Goal: Task Accomplishment & Management: Complete application form

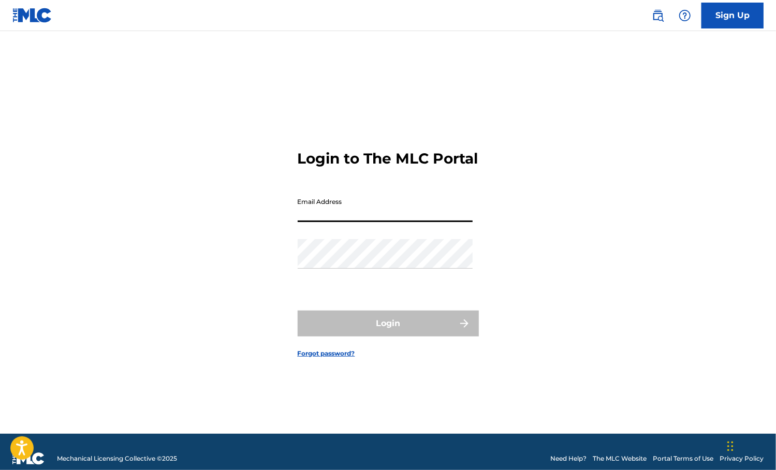
click at [412, 217] on input "Email Address" at bounding box center [385, 208] width 175 height 30
type input "[EMAIL_ADDRESS][DOMAIN_NAME]"
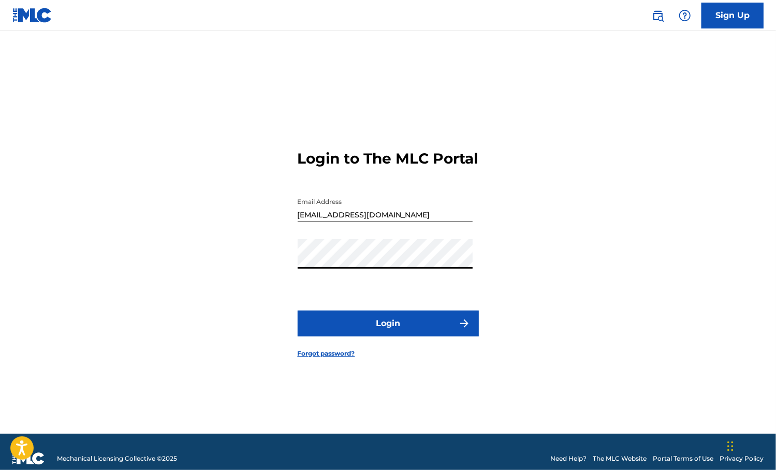
click at [298, 311] on button "Login" at bounding box center [388, 324] width 181 height 26
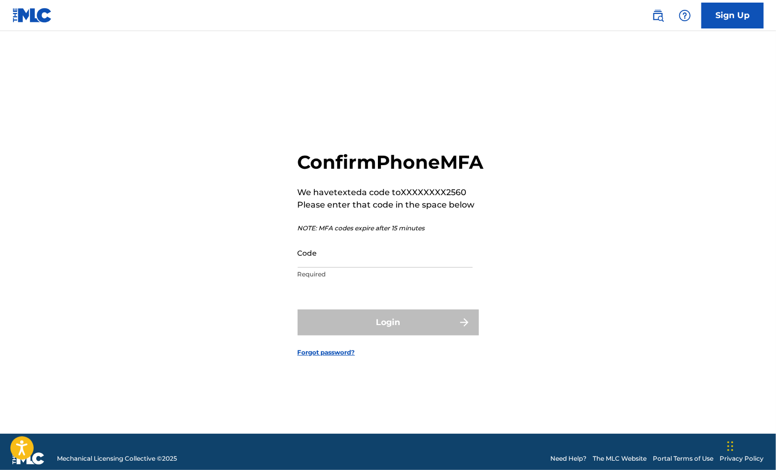
click at [389, 261] on input "Code" at bounding box center [385, 253] width 175 height 30
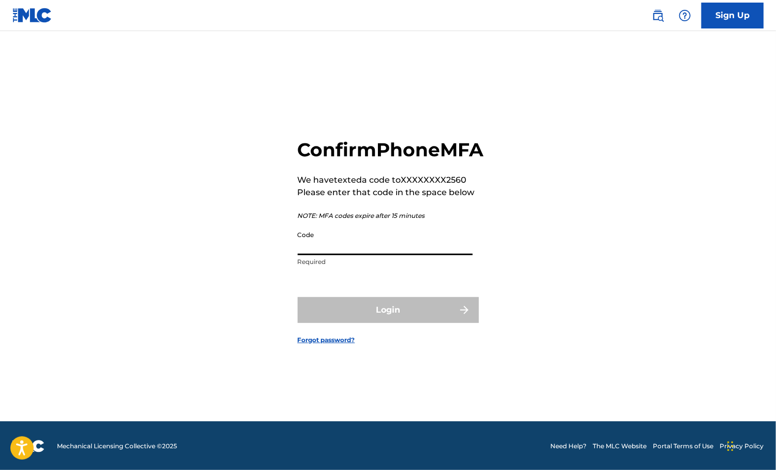
scroll to position [13, 0]
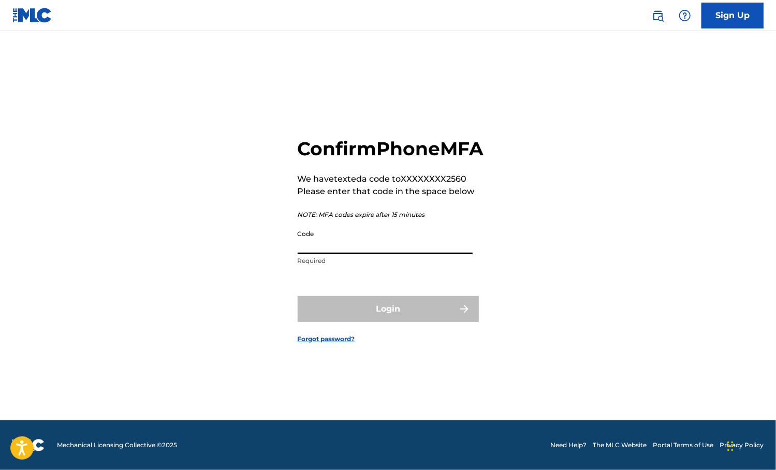
click at [389, 254] on input "Code" at bounding box center [385, 240] width 175 height 30
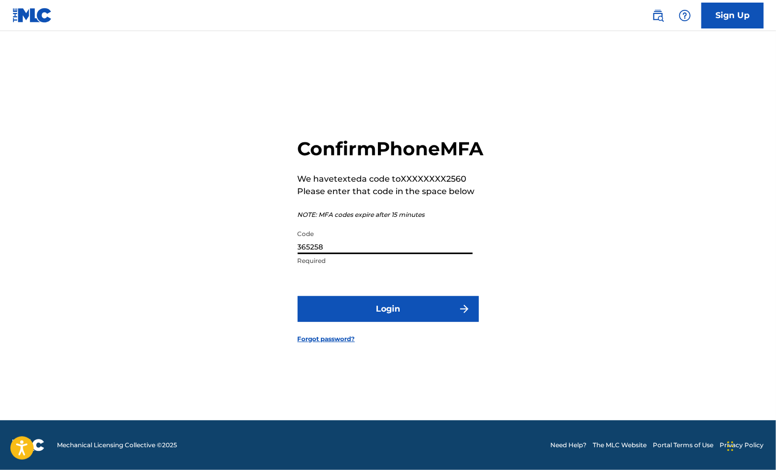
type input "365258"
click at [298, 296] on button "Login" at bounding box center [388, 309] width 181 height 26
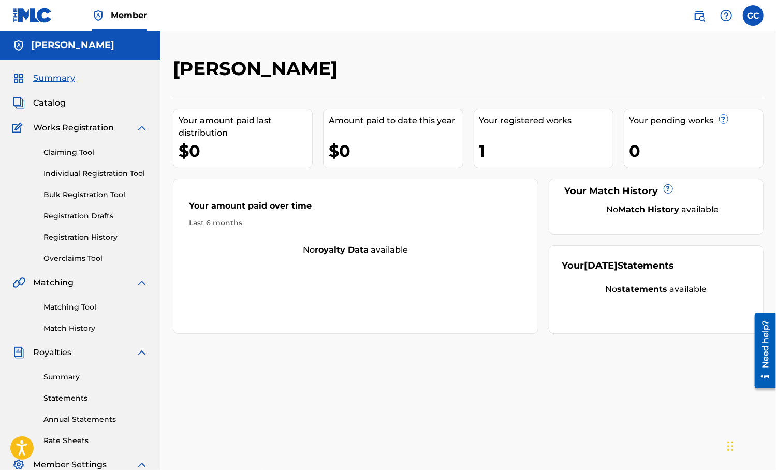
click at [67, 148] on link "Claiming Tool" at bounding box center [95, 152] width 105 height 11
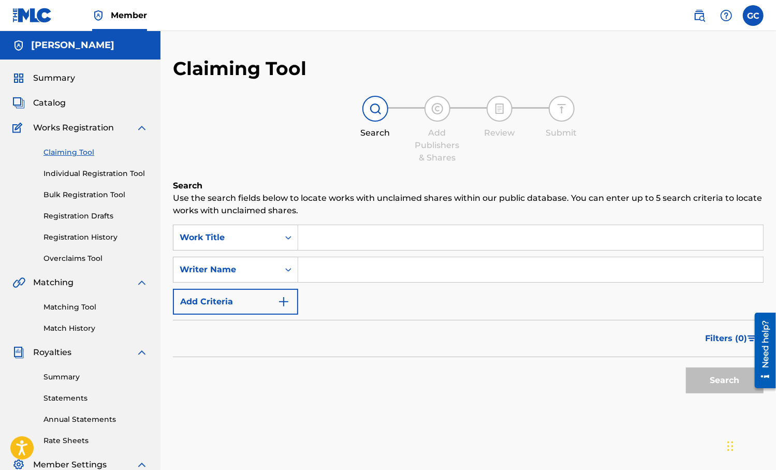
click at [88, 172] on link "Individual Registration Tool" at bounding box center [95, 173] width 105 height 11
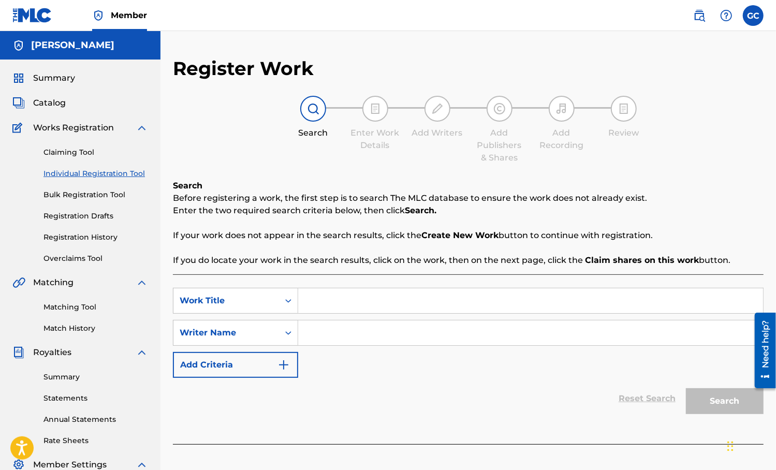
click at [328, 303] on input "Search Form" at bounding box center [530, 300] width 465 height 25
type input "santa [PERSON_NAME] freestyle"
click at [468, 370] on div "SearchWithCriteriaf353c8a5-1c7a-44da-8b18-dc1905f792ce Work Title santa [PERSON…" at bounding box center [468, 333] width 591 height 90
click at [434, 339] on input "Search Form" at bounding box center [530, 332] width 465 height 25
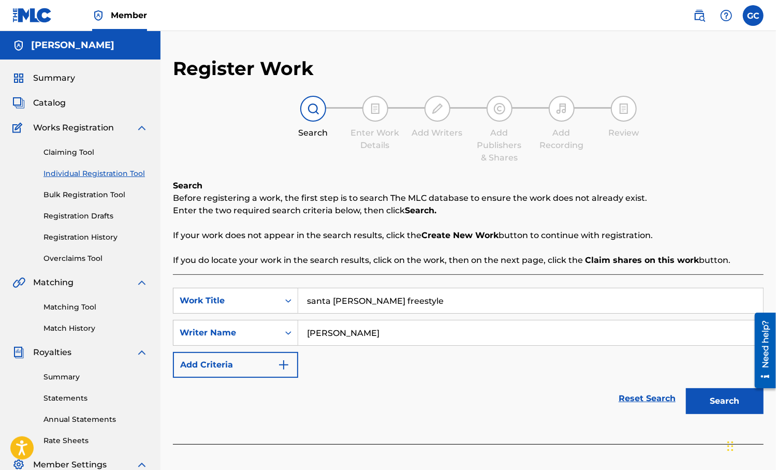
type input "[PERSON_NAME]"
click at [703, 400] on button "Search" at bounding box center [725, 401] width 78 height 26
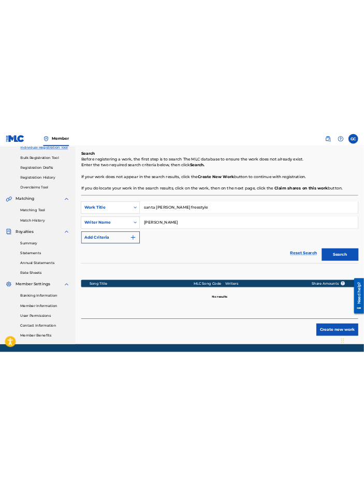
scroll to position [139, 0]
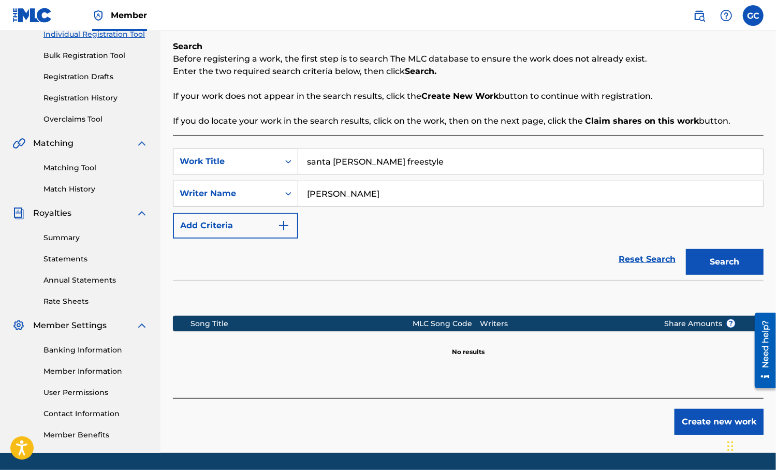
click at [704, 416] on button "Create new work" at bounding box center [718, 422] width 89 height 26
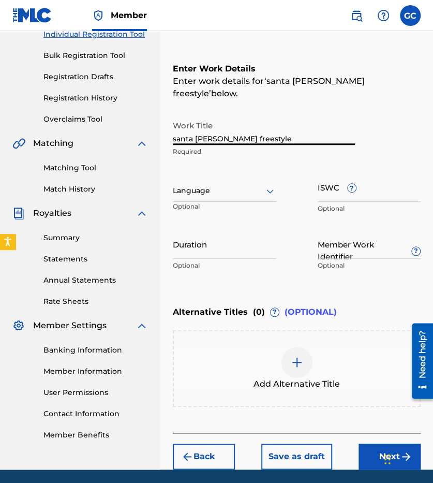
click at [263, 121] on input "santa [PERSON_NAME] freestyle" at bounding box center [264, 130] width 182 height 30
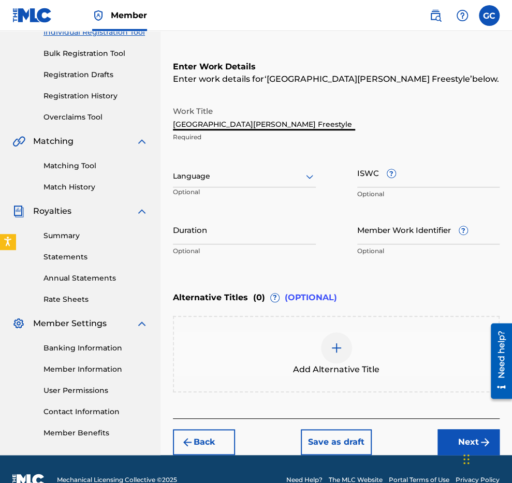
scroll to position [163, 0]
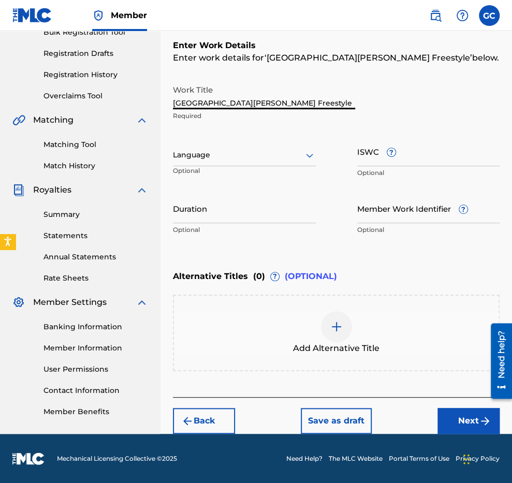
type input "[GEOGRAPHIC_DATA][PERSON_NAME] Freestyle"
click at [460, 416] on button "Next" at bounding box center [468, 421] width 62 height 26
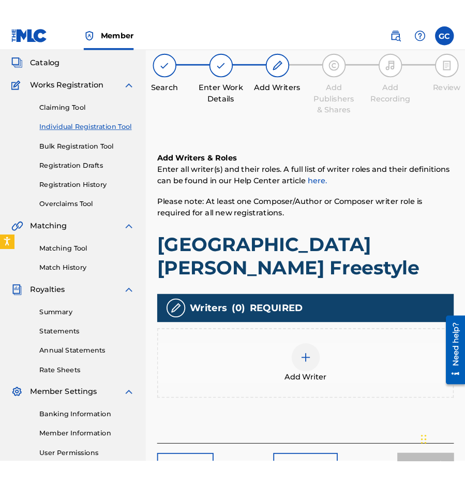
scroll to position [47, 0]
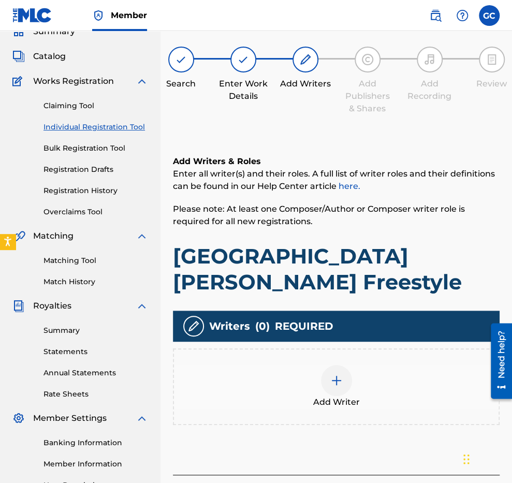
click at [355, 365] on div "Add Writer" at bounding box center [336, 386] width 325 height 43
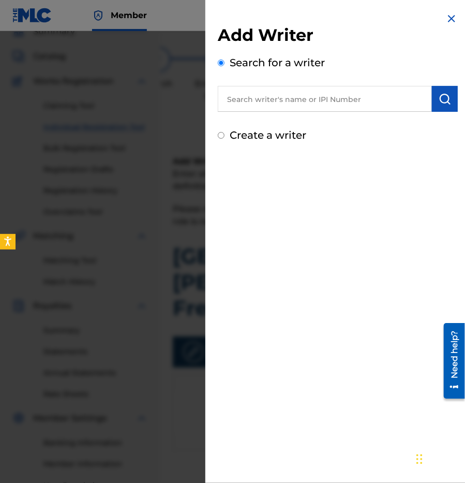
click at [336, 100] on input "text" at bounding box center [325, 99] width 214 height 26
paste input "01183217566"
type input "01183217566"
click at [435, 97] on button "submit" at bounding box center [445, 99] width 26 height 26
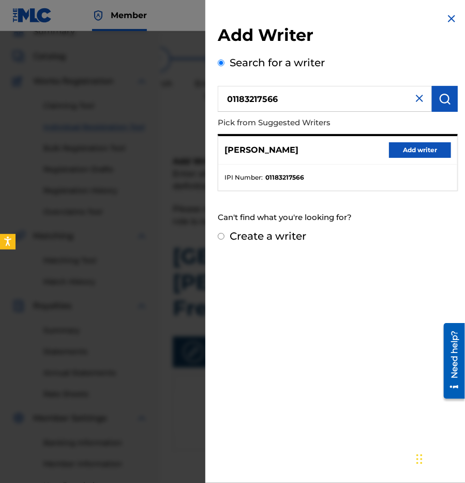
click at [404, 153] on button "Add writer" at bounding box center [420, 150] width 62 height 16
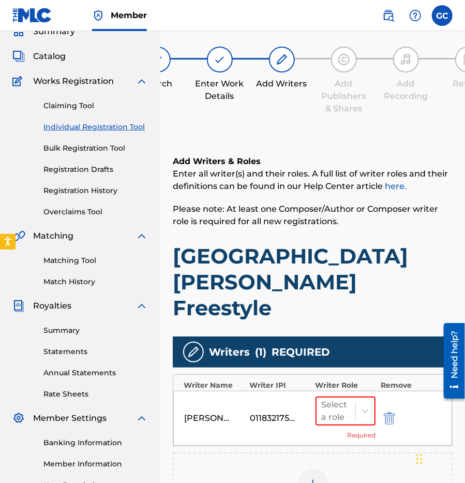
scroll to position [88, 0]
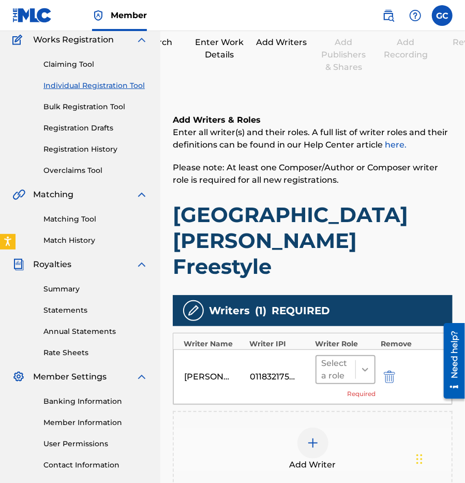
click at [363, 364] on icon at bounding box center [365, 369] width 10 height 10
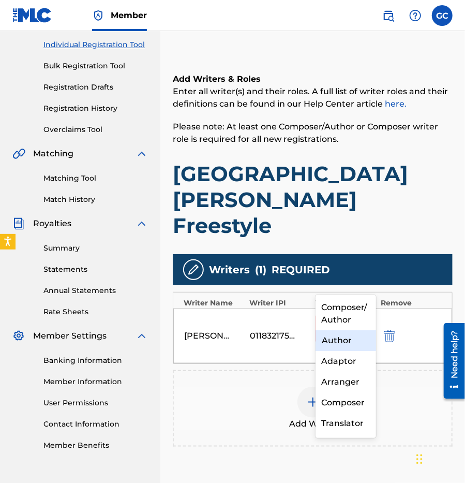
scroll to position [129, 0]
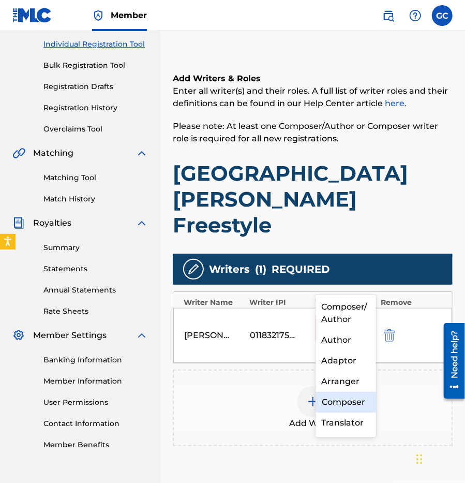
click at [345, 402] on div "Composer" at bounding box center [346, 402] width 61 height 21
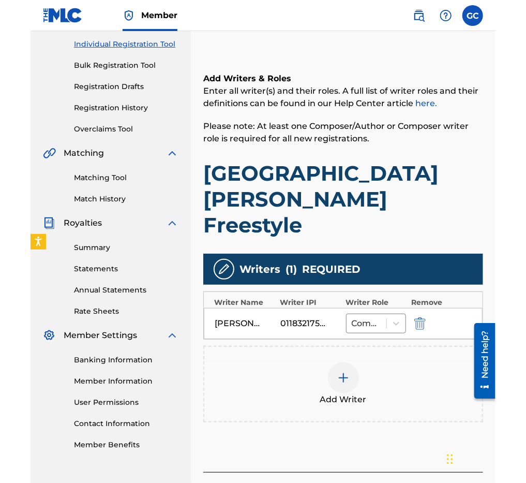
scroll to position [158, 0]
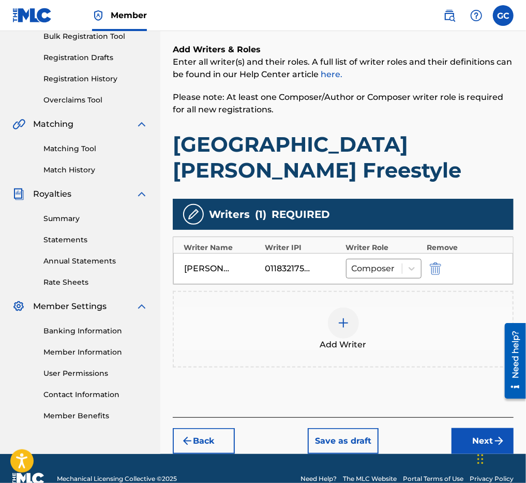
click at [481, 428] on button "Next" at bounding box center [483, 441] width 62 height 26
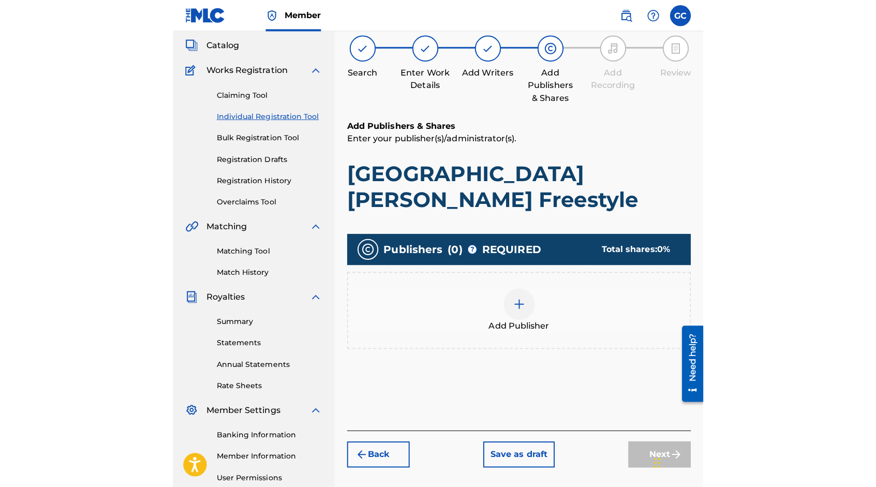
scroll to position [47, 0]
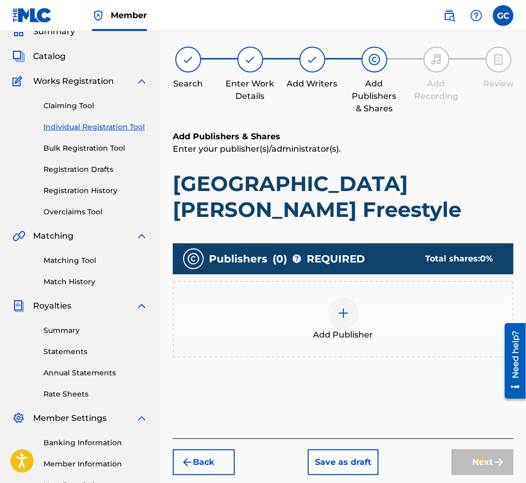
click at [347, 307] on img at bounding box center [344, 313] width 12 height 12
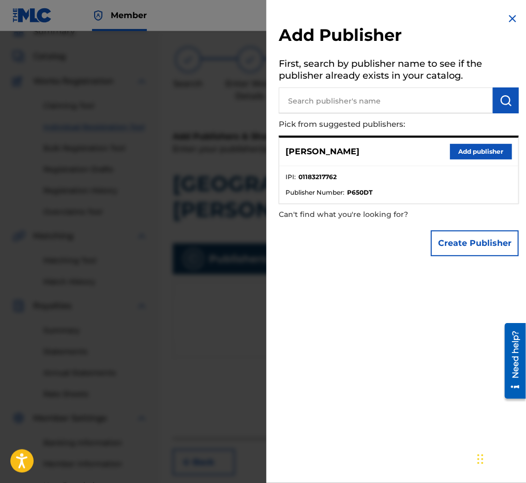
click at [457, 153] on button "Add publisher" at bounding box center [481, 152] width 62 height 16
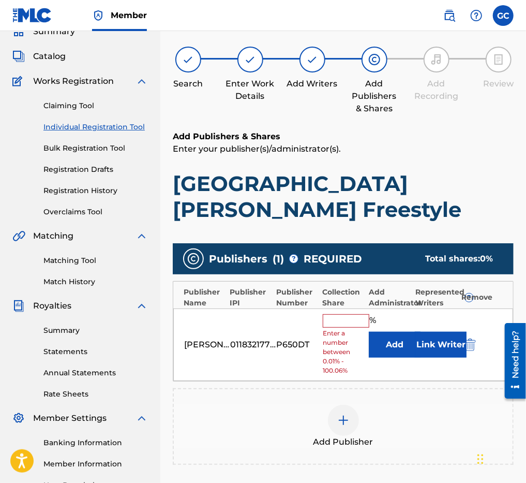
click at [347, 314] on input "text" at bounding box center [346, 320] width 47 height 13
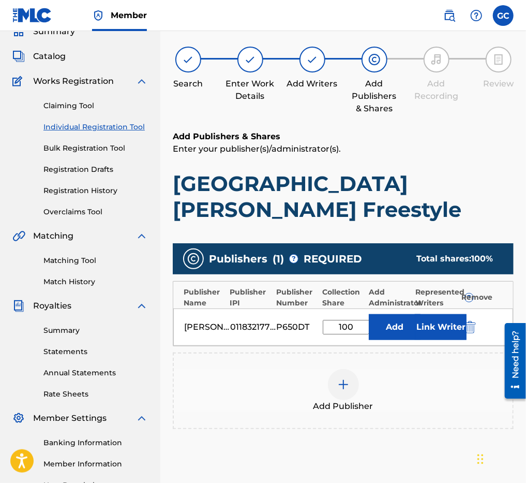
type input "100"
click at [353, 320] on input "100" at bounding box center [346, 327] width 47 height 14
click at [410, 386] on div "Add Publisher" at bounding box center [343, 390] width 339 height 43
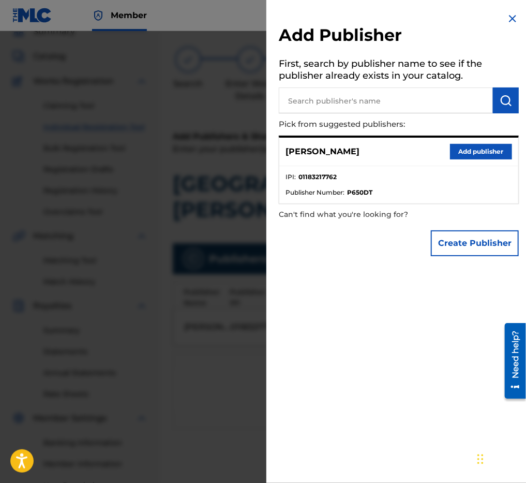
click at [391, 158] on div "[PERSON_NAME] Add publisher" at bounding box center [399, 152] width 239 height 28
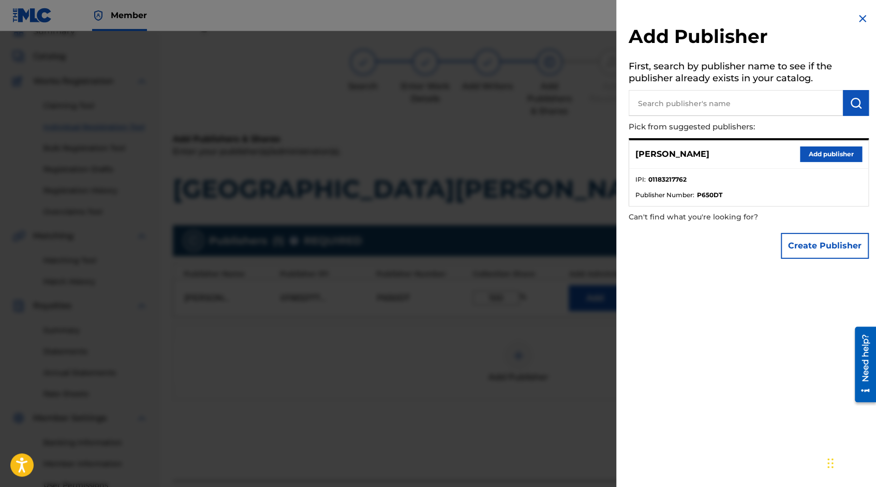
click at [351, 305] on div at bounding box center [438, 274] width 876 height 487
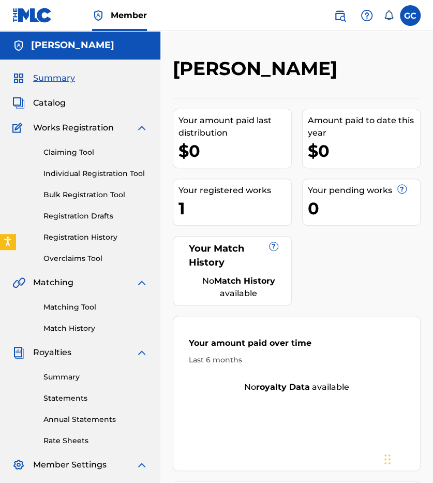
click at [55, 157] on link "Claiming Tool" at bounding box center [95, 152] width 105 height 11
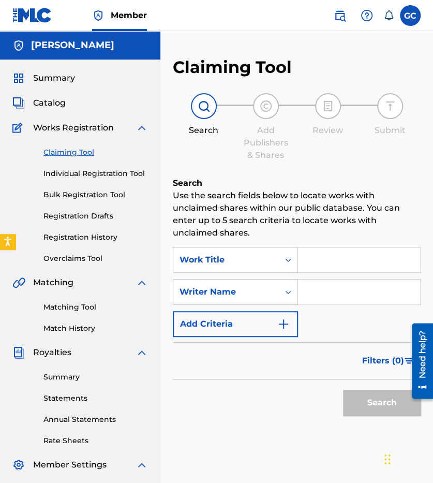
click at [347, 254] on input "Search Form" at bounding box center [359, 259] width 122 height 25
click at [349, 260] on input "Search Form" at bounding box center [359, 259] width 122 height 25
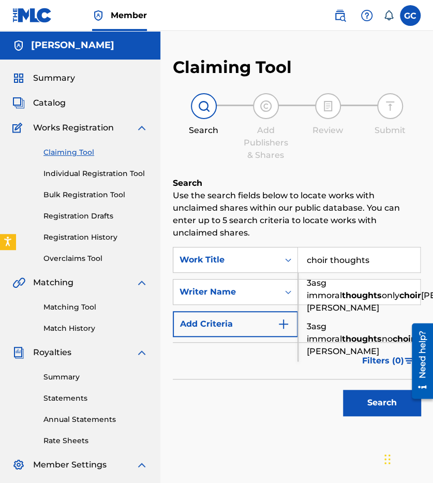
type input "choir thoughts"
click at [405, 231] on p "Use the search fields below to locate works with unclaimed shares within our pu…" at bounding box center [297, 214] width 248 height 50
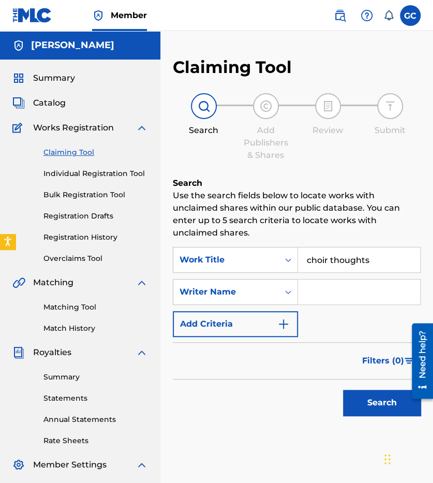
click at [350, 294] on input "Search Form" at bounding box center [359, 292] width 122 height 25
type input "[PERSON_NAME]"
click at [369, 398] on button "Search" at bounding box center [382, 403] width 78 height 26
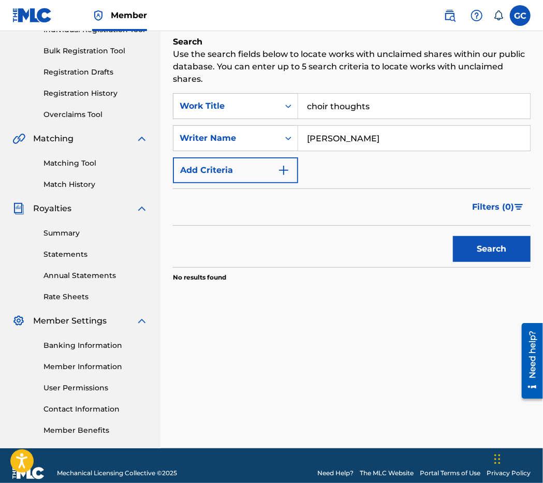
scroll to position [144, 0]
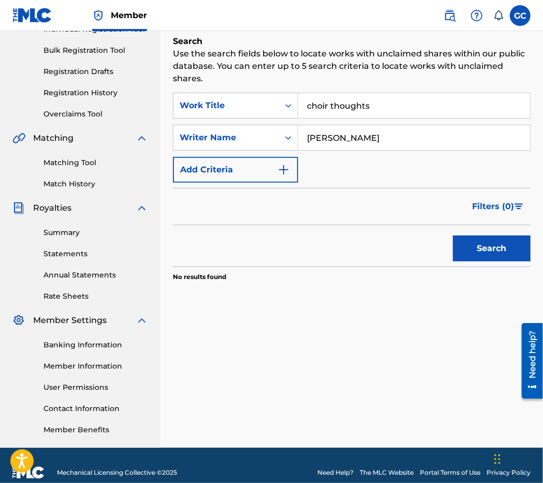
click at [476, 252] on button "Search" at bounding box center [492, 249] width 78 height 26
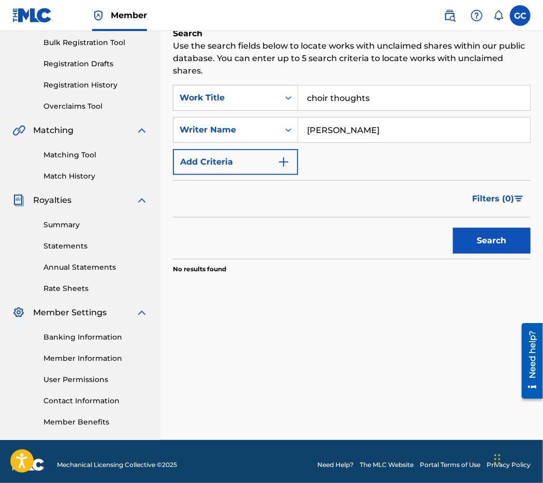
scroll to position [147, 0]
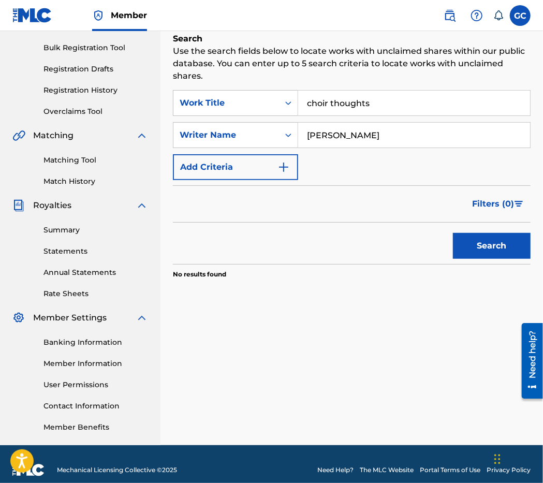
click at [459, 296] on div "Search Use the search fields below to locate works with unclaimed shares within…" at bounding box center [352, 182] width 358 height 298
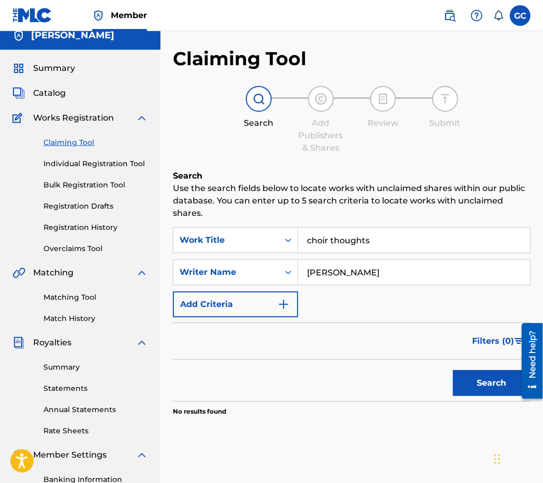
scroll to position [9, 0]
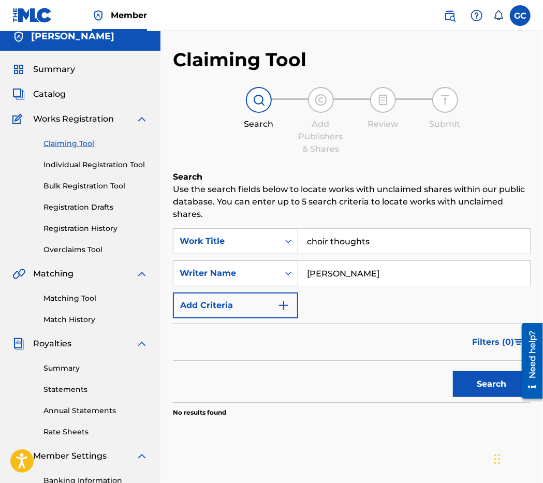
click at [81, 146] on link "Claiming Tool" at bounding box center [95, 143] width 105 height 11
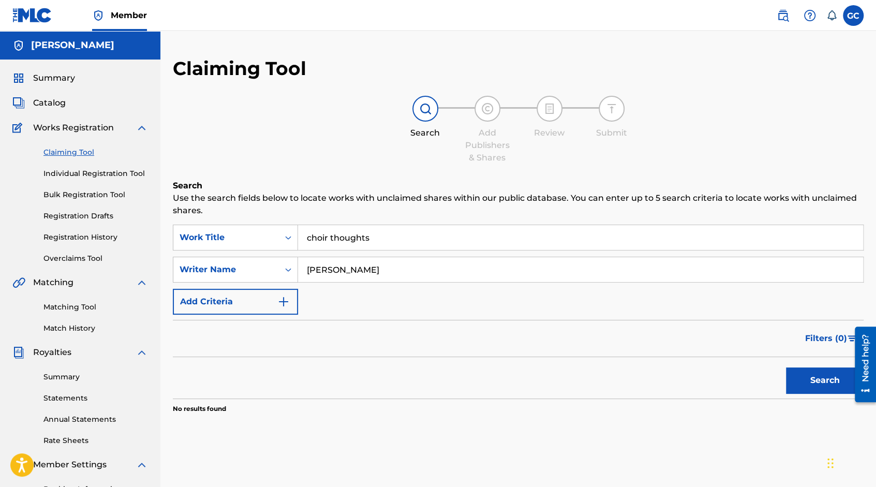
scroll to position [87, 0]
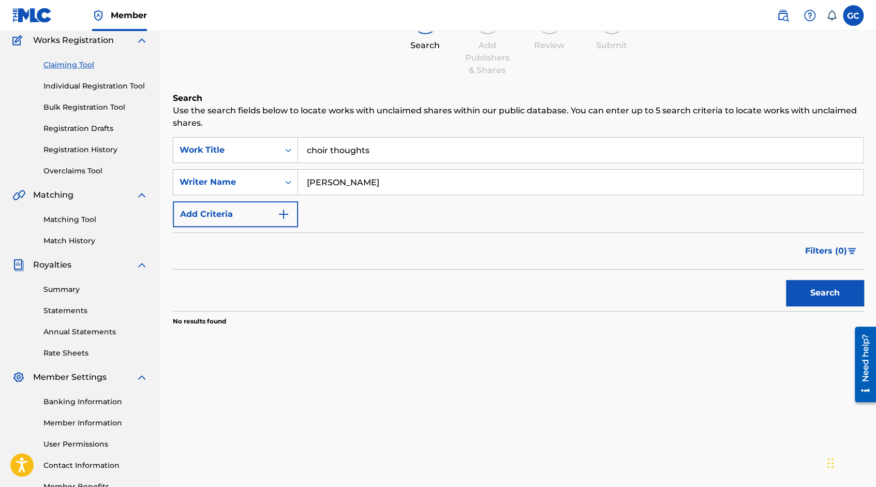
click at [787, 288] on button "Search" at bounding box center [825, 293] width 78 height 26
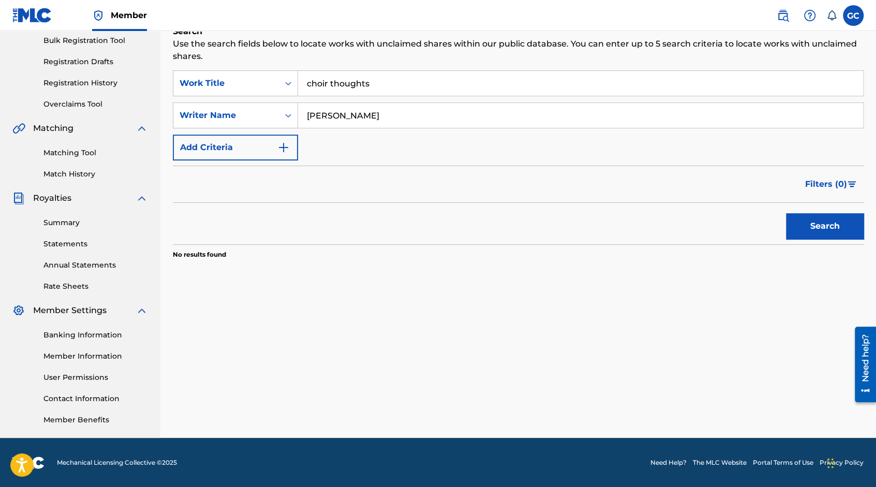
scroll to position [0, 0]
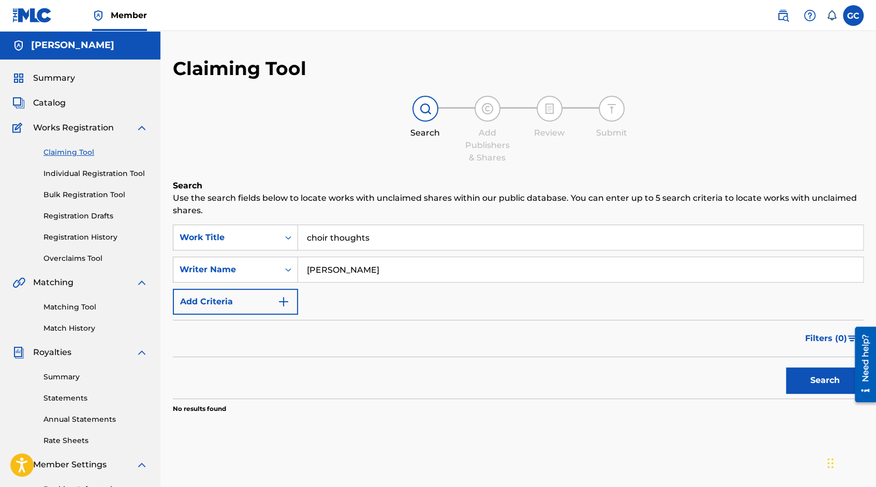
click at [110, 173] on link "Individual Registration Tool" at bounding box center [95, 173] width 105 height 11
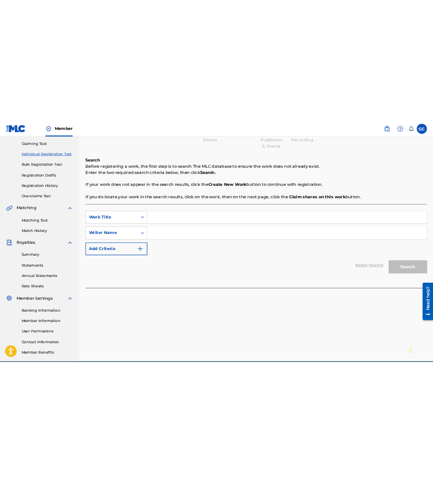
scroll to position [109, 0]
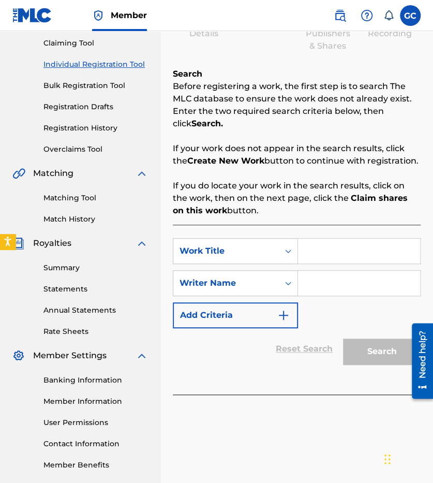
click at [315, 250] on input "Search Form" at bounding box center [359, 251] width 122 height 25
type input "choir thoughts"
click at [329, 289] on input "Search Form" at bounding box center [359, 283] width 122 height 25
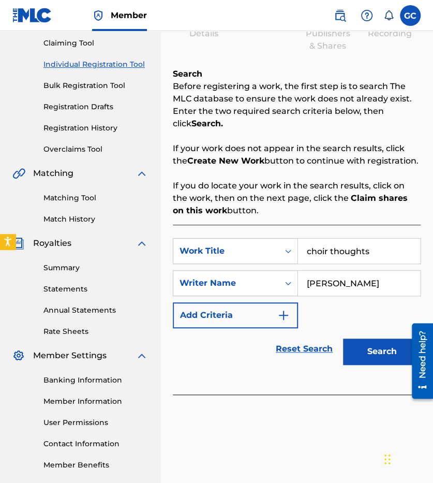
type input "[PERSON_NAME]"
drag, startPoint x: 369, startPoint y: 349, endPoint x: 362, endPoint y: 353, distance: 7.2
click at [362, 353] on button "Search" at bounding box center [382, 352] width 78 height 26
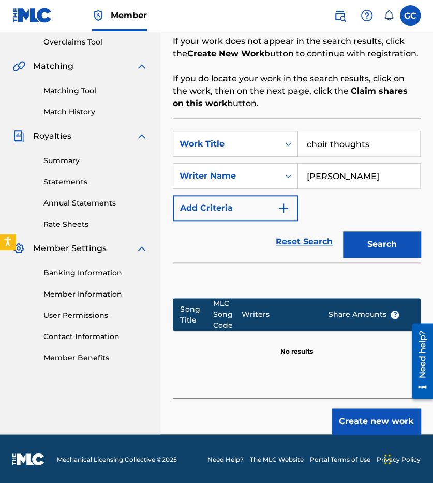
click at [374, 420] on button "Create new work" at bounding box center [376, 421] width 89 height 26
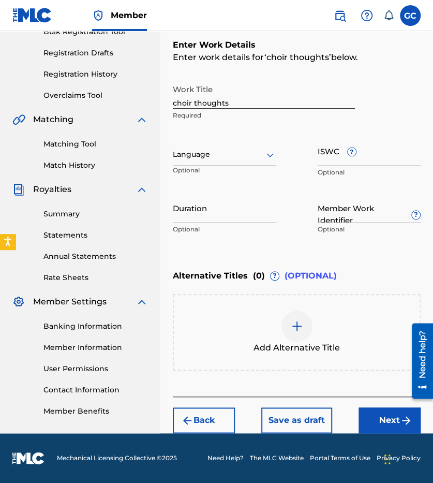
scroll to position [163, 0]
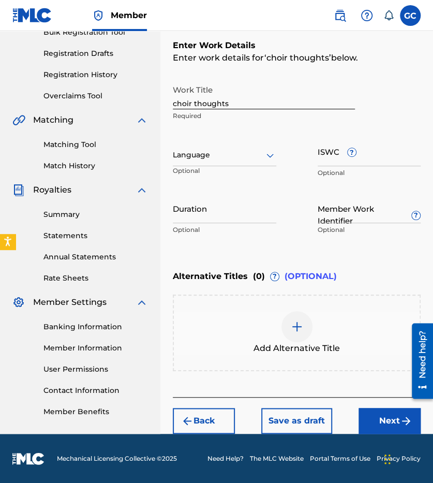
click at [176, 103] on input "choir thoughts" at bounding box center [264, 95] width 182 height 30
type input "Choir Thoughts"
click at [376, 417] on button "Next" at bounding box center [390, 421] width 62 height 26
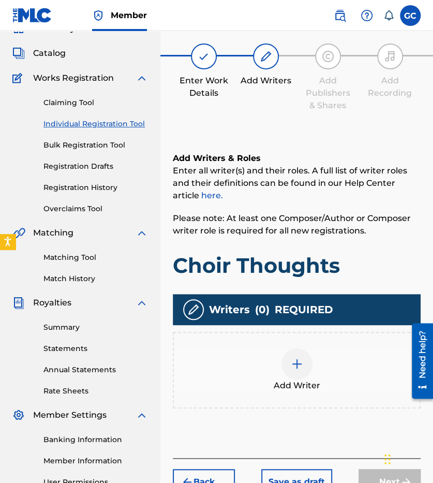
scroll to position [47, 0]
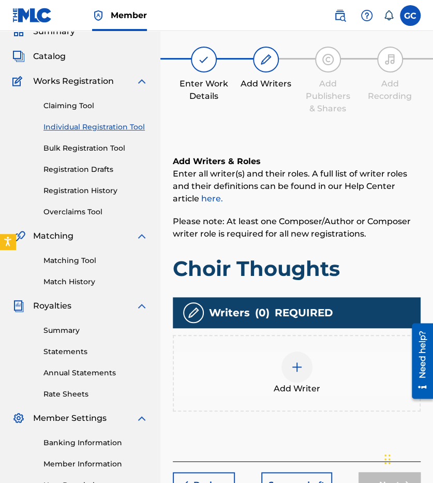
click at [305, 367] on div at bounding box center [297, 366] width 31 height 31
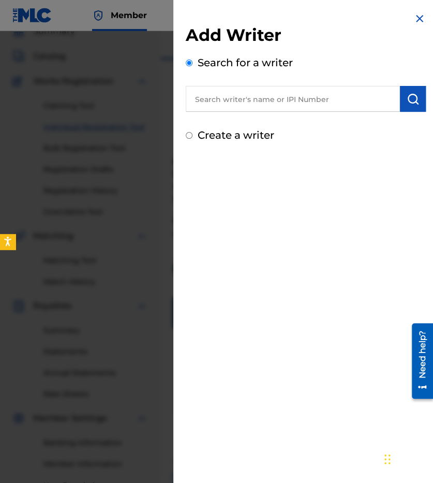
click at [311, 92] on input "text" at bounding box center [293, 99] width 214 height 26
click at [285, 97] on input "text" at bounding box center [293, 99] width 214 height 26
click at [324, 105] on input "text" at bounding box center [293, 99] width 214 height 26
paste input "01183217566"
type input "01183217566"
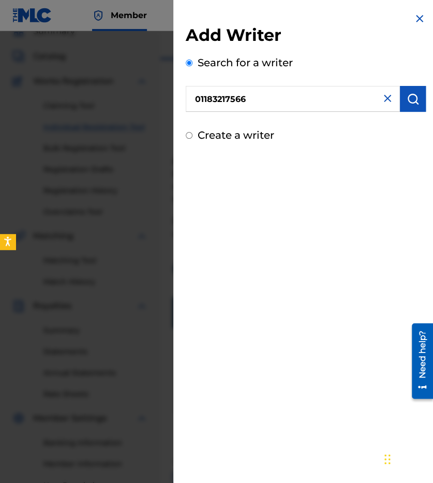
click at [410, 109] on button "submit" at bounding box center [413, 99] width 26 height 26
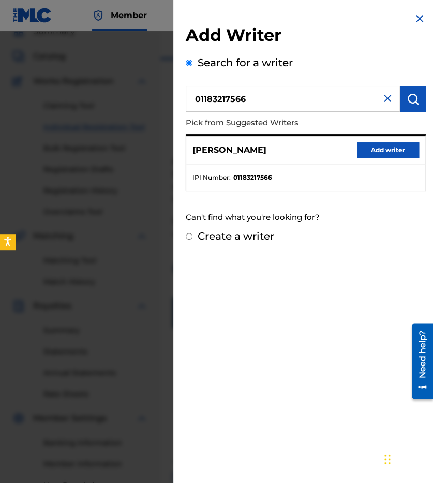
click at [376, 151] on button "Add writer" at bounding box center [388, 150] width 62 height 16
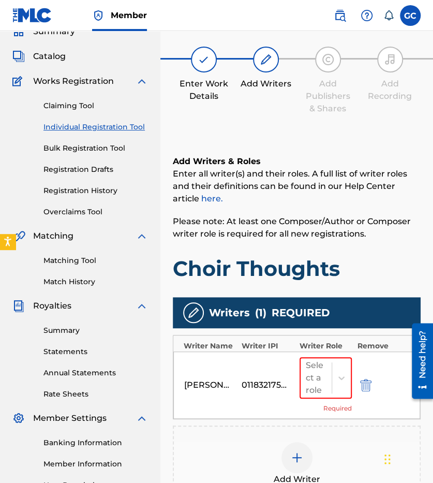
scroll to position [195, 0]
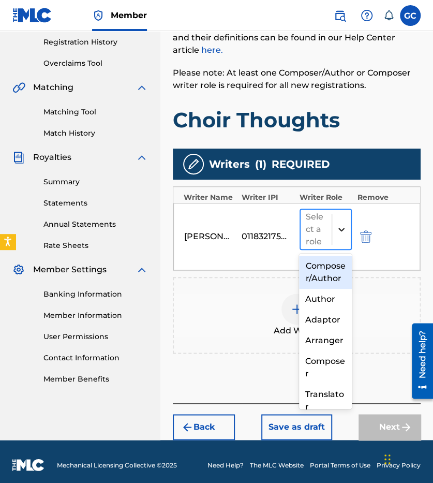
click at [338, 231] on icon at bounding box center [341, 229] width 10 height 10
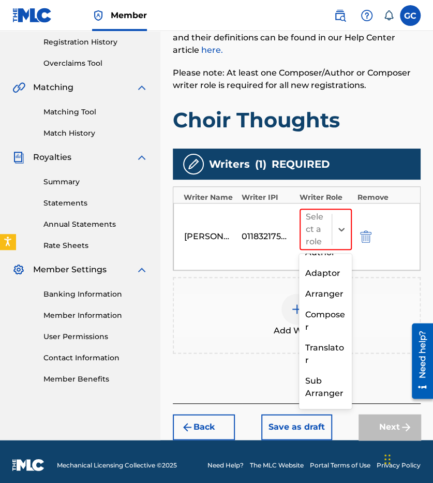
scroll to position [51, 0]
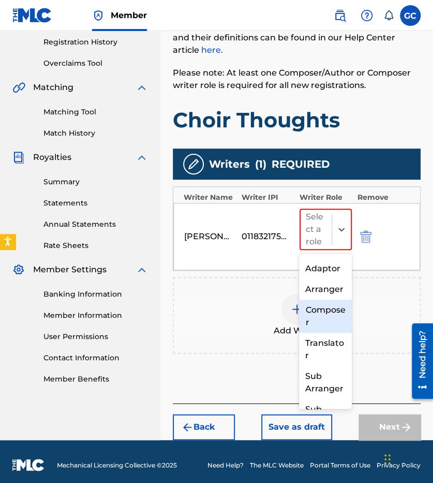
click at [319, 333] on div "Composer" at bounding box center [325, 316] width 53 height 33
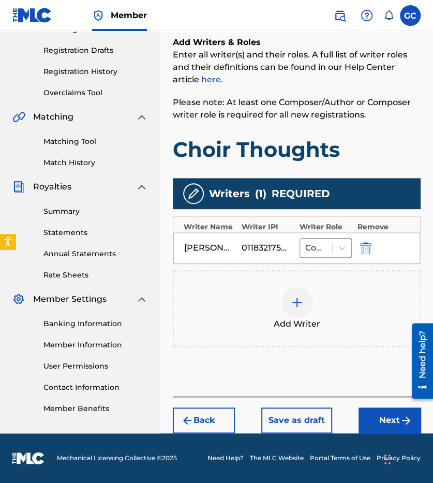
scroll to position [165, 0]
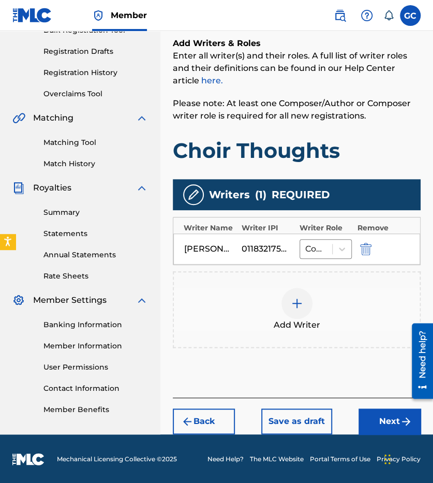
click at [379, 420] on button "Next" at bounding box center [390, 421] width 62 height 26
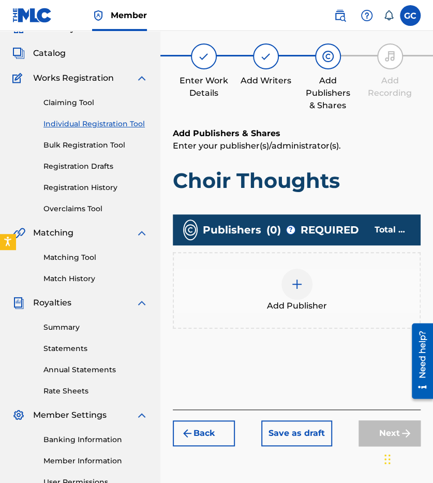
scroll to position [47, 0]
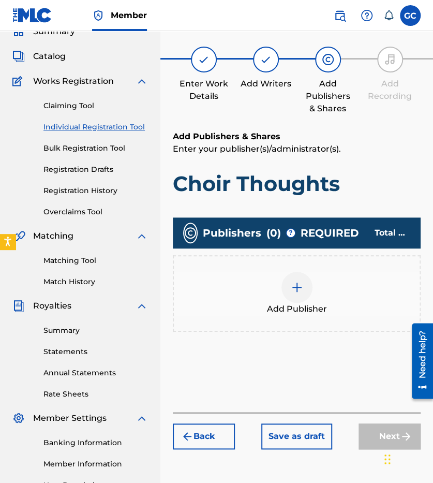
click at [199, 63] on img at bounding box center [204, 59] width 12 height 12
click at [202, 436] on button "Back" at bounding box center [204, 436] width 62 height 26
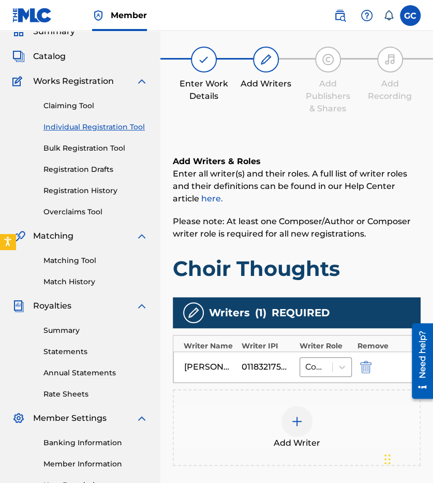
scroll to position [165, 0]
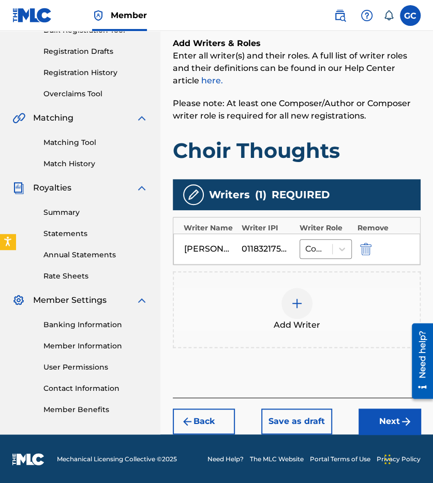
click at [211, 415] on button "Back" at bounding box center [204, 421] width 62 height 26
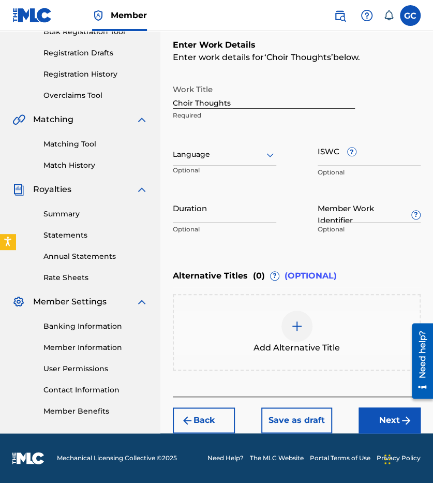
scroll to position [163, 0]
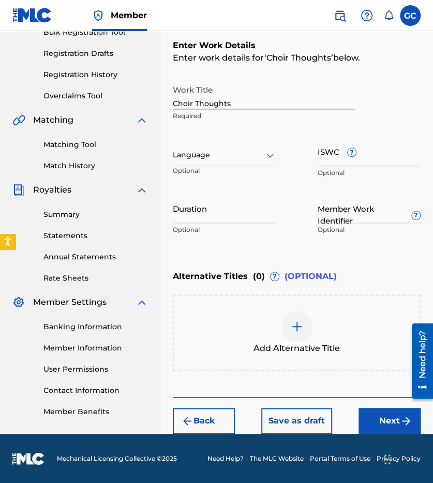
click at [333, 152] on input "ISWC ?" at bounding box center [370, 152] width 104 height 30
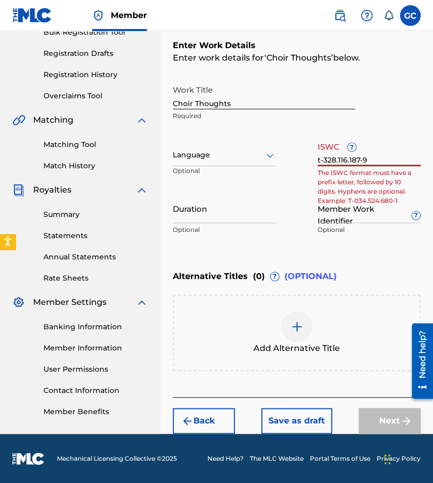
click at [378, 265] on div "Enter Work Details Enter work details for ‘ Choir Thoughts ’ below. Work Title …" at bounding box center [297, 139] width 248 height 251
click at [363, 252] on div "Enter Work Details Enter work details for ‘ Choir Thoughts ’ below. Work Title …" at bounding box center [297, 139] width 248 height 251
click at [319, 160] on input "t-328.116.187-9" at bounding box center [370, 152] width 104 height 30
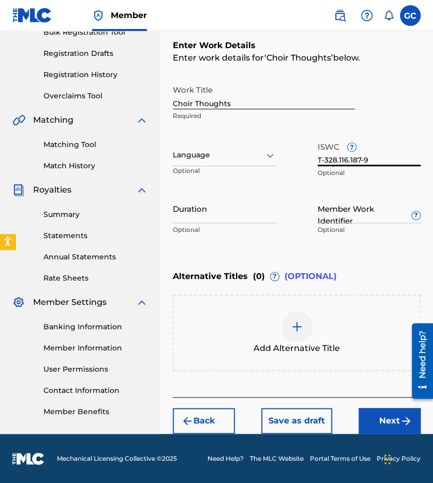
type input "T-328.116.187-9"
click at [306, 192] on div "Work Title Choir Thoughts Required Language Optional ISWC ? T-328.116.187-9 Opt…" at bounding box center [297, 160] width 248 height 160
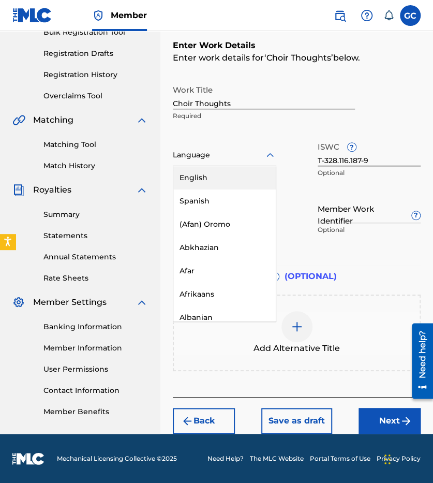
click at [257, 157] on div at bounding box center [225, 155] width 104 height 13
click at [238, 172] on div "English" at bounding box center [224, 177] width 102 height 23
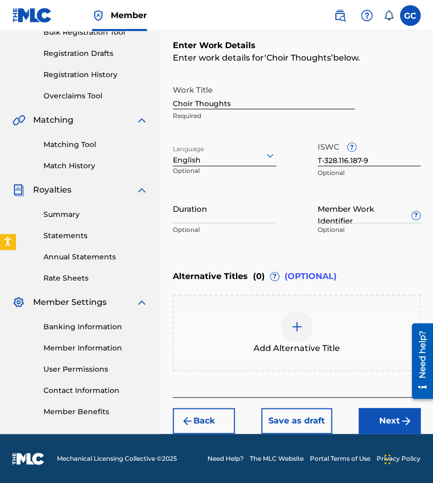
click at [394, 416] on button "Next" at bounding box center [390, 421] width 62 height 26
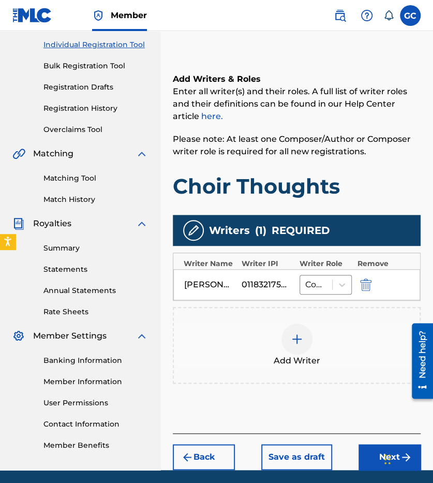
scroll to position [130, 0]
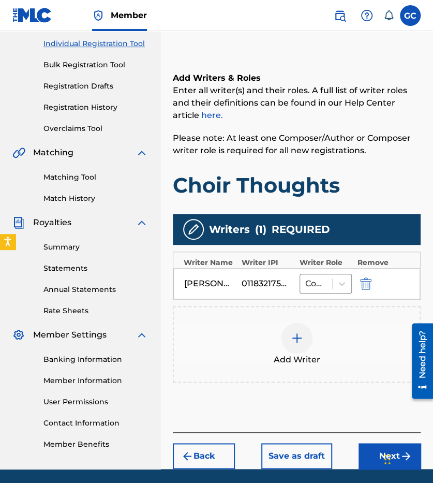
click at [376, 450] on button "Next" at bounding box center [390, 456] width 62 height 26
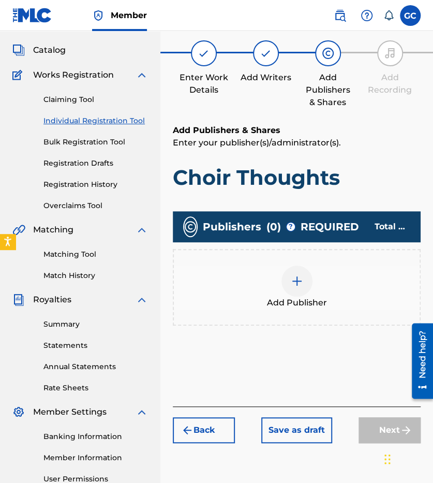
scroll to position [47, 0]
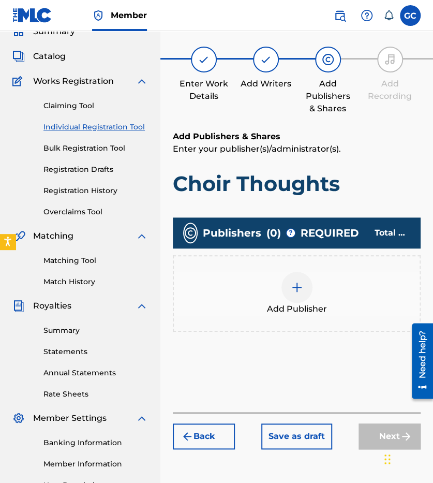
click at [289, 279] on div at bounding box center [297, 287] width 31 height 31
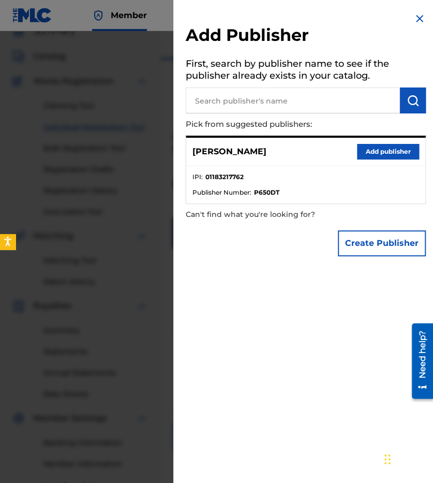
click at [390, 151] on button "Add publisher" at bounding box center [388, 152] width 62 height 16
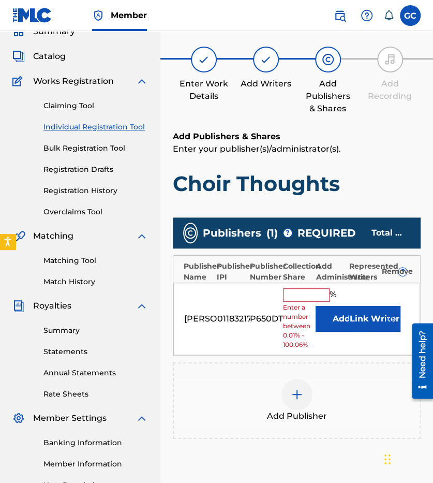
click at [301, 295] on input "text" at bounding box center [306, 294] width 47 height 13
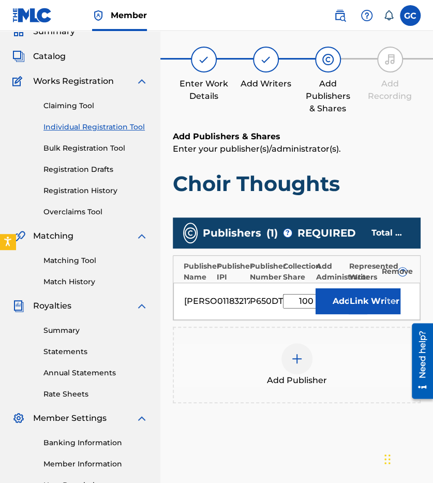
type input "100"
click at [331, 340] on div "Add Publisher" at bounding box center [297, 365] width 248 height 77
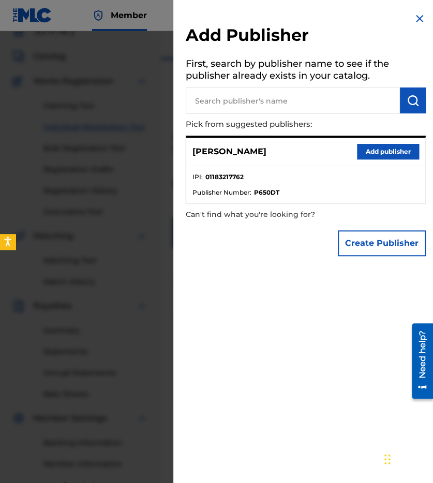
click at [417, 20] on img at bounding box center [420, 18] width 12 height 12
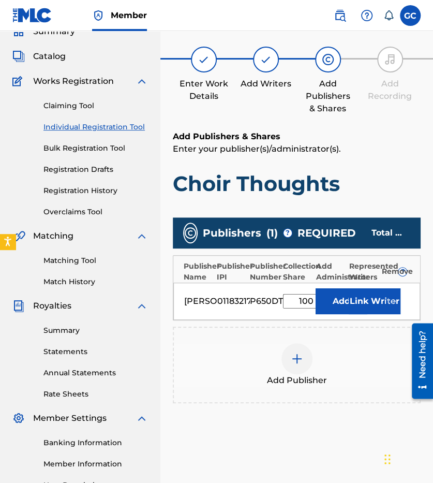
click at [380, 159] on div "Add Publishers & Shares Enter your publisher(s)/administrator(s). Choir Thoughts" at bounding box center [297, 163] width 248 height 66
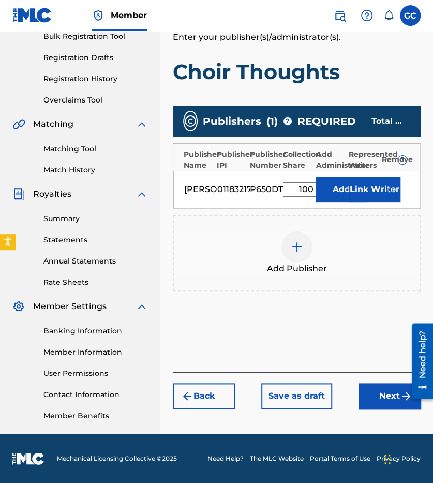
click at [377, 405] on button "Next" at bounding box center [390, 396] width 62 height 26
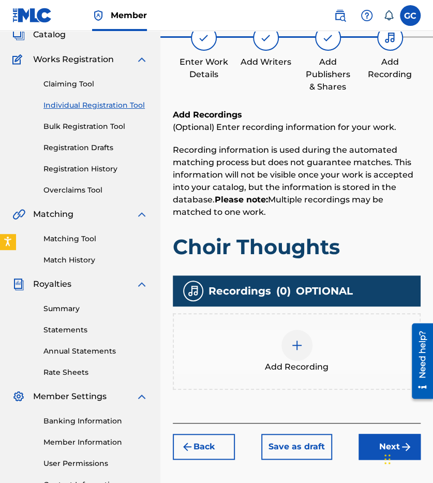
scroll to position [47, 0]
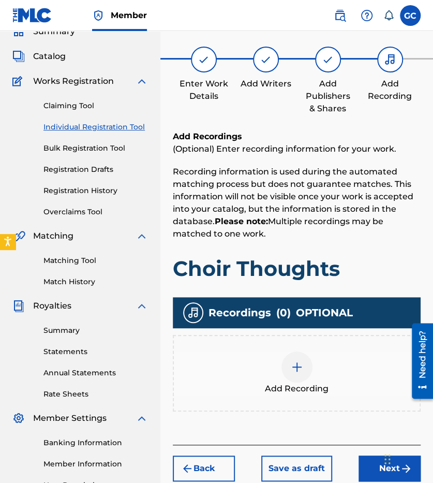
click at [299, 375] on div at bounding box center [297, 366] width 31 height 31
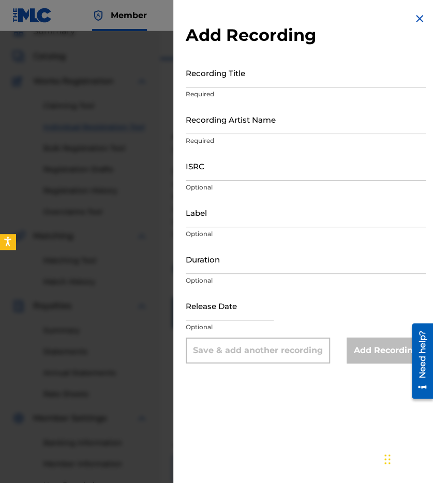
click at [263, 77] on input "Recording Title" at bounding box center [306, 73] width 240 height 30
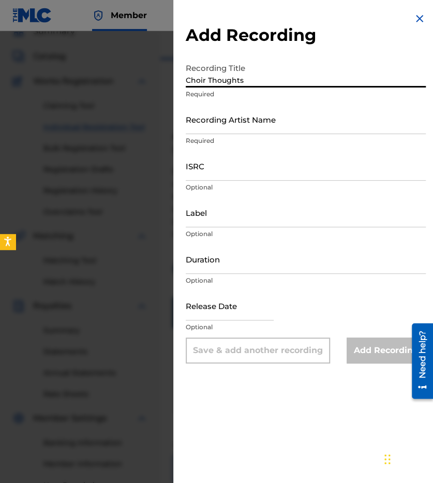
type input "Choir Thoughts"
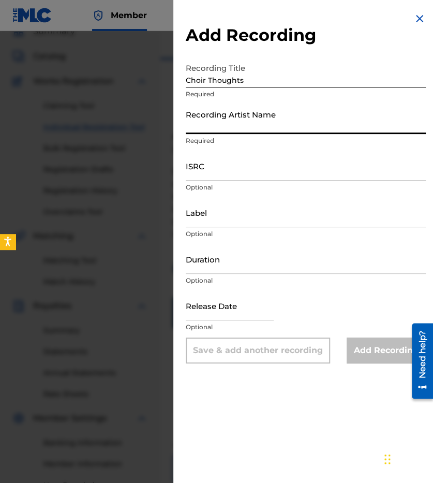
type input "G"
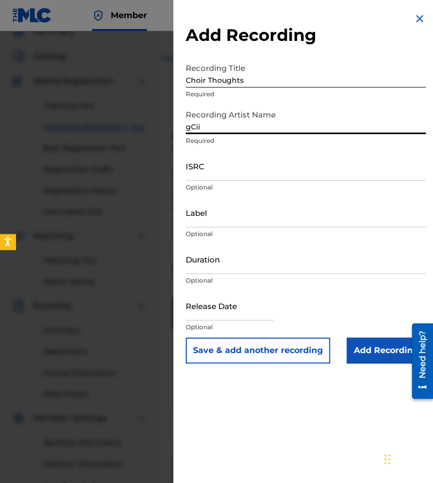
type input "gCii"
click at [221, 172] on input "ISRC" at bounding box center [306, 166] width 240 height 30
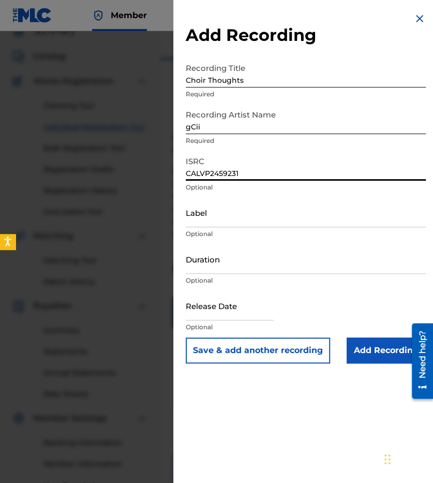
type input "CALVP2459231"
click at [238, 313] on input "text" at bounding box center [230, 306] width 88 height 30
select select "7"
select select "2025"
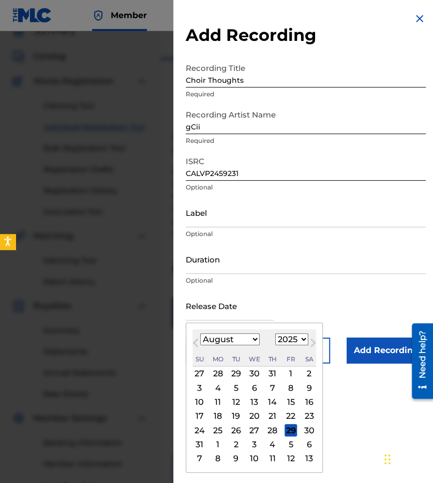
click at [252, 338] on select "January February March April May June July August September October November De…" at bounding box center [230, 339] width 60 height 12
select select "9"
click at [200, 333] on select "January February March April May June July August September October November De…" at bounding box center [230, 339] width 60 height 12
click at [250, 375] on div "1" at bounding box center [254, 374] width 12 height 12
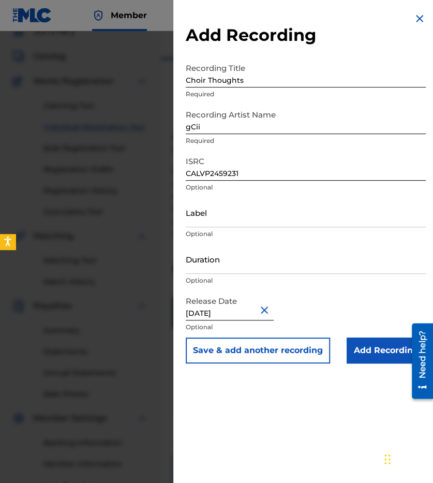
type input "October 1 2024"
click at [330, 303] on div "Release Date October 1 2024 Optional" at bounding box center [306, 314] width 240 height 47
click at [377, 357] on input "Add Recording" at bounding box center [386, 351] width 79 height 26
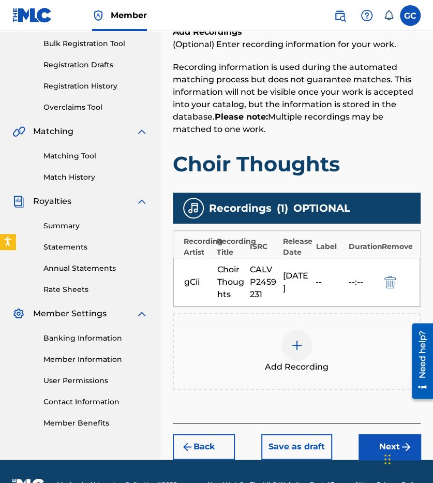
scroll to position [184, 0]
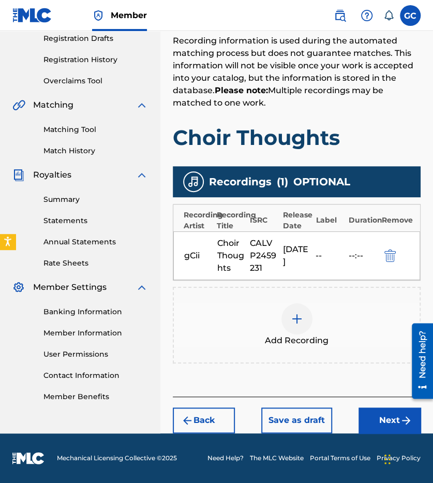
click at [379, 423] on button "Next" at bounding box center [390, 420] width 62 height 26
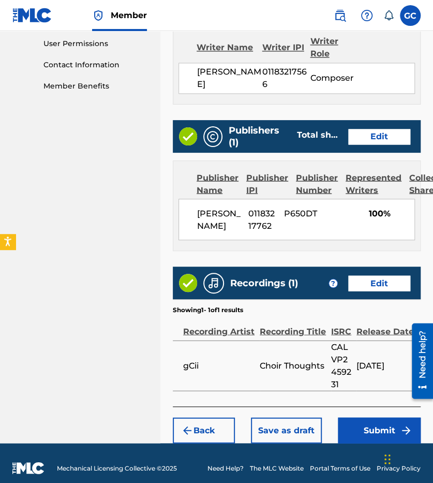
scroll to position [489, 0]
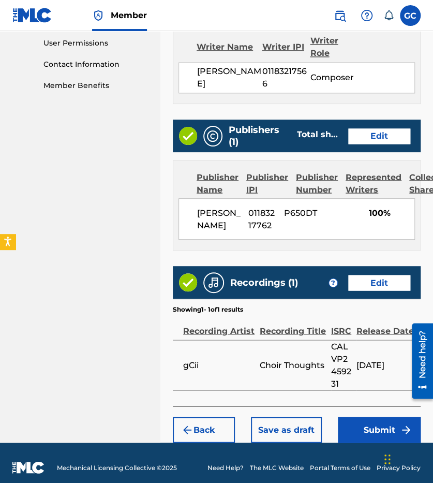
click at [372, 443] on button "Submit" at bounding box center [379, 430] width 83 height 26
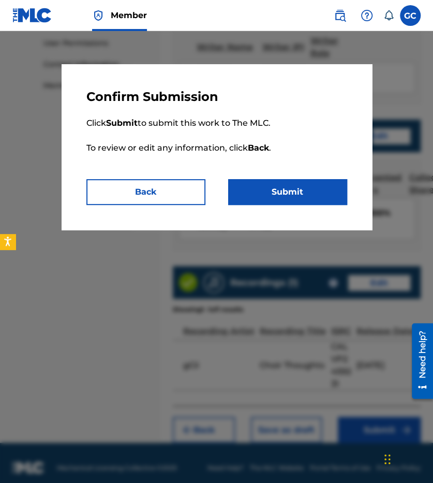
click at [293, 185] on button "Submit" at bounding box center [287, 192] width 119 height 26
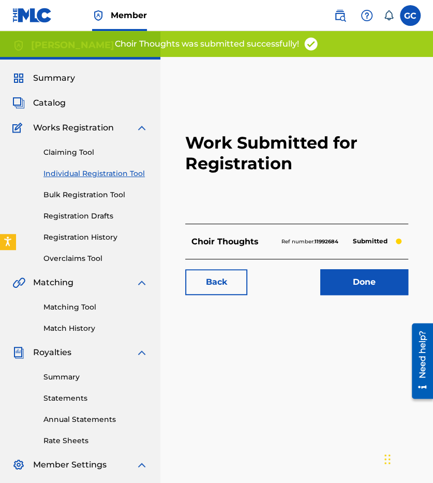
click at [353, 288] on link "Done" at bounding box center [364, 282] width 88 height 26
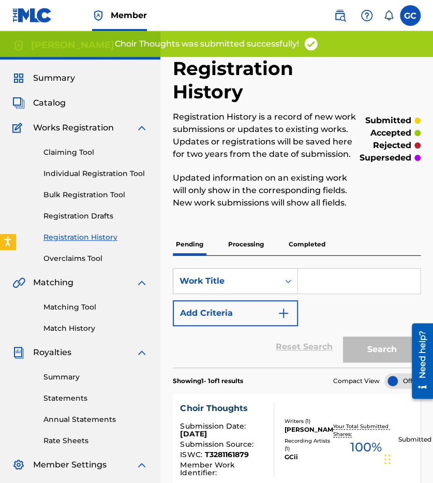
click at [127, 173] on link "Individual Registration Tool" at bounding box center [95, 173] width 105 height 11
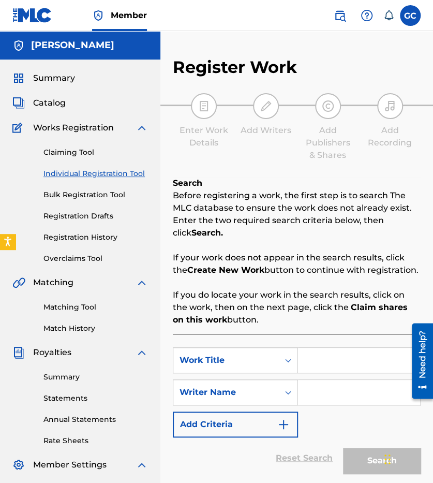
click at [374, 358] on input "Search Form" at bounding box center [359, 360] width 122 height 25
type input "O"
type input "o"
type input "O"
click at [358, 362] on input "Search Form" at bounding box center [359, 360] width 122 height 25
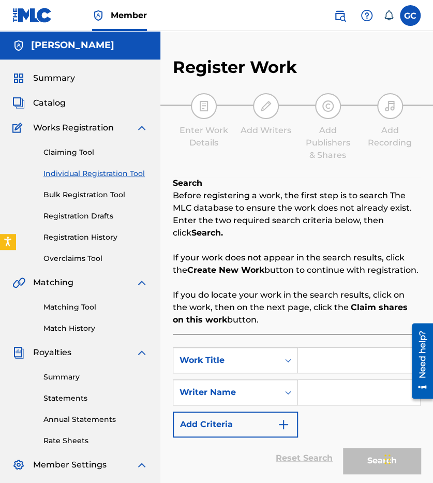
paste input "One Up, Duece Back"
type input "One Up, Duece Back"
click at [361, 392] on input "Search Form" at bounding box center [359, 392] width 122 height 25
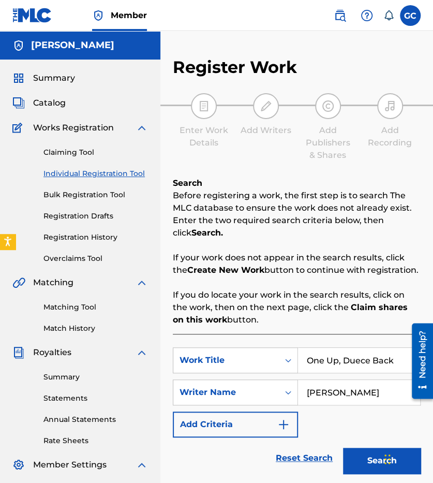
type input "[PERSON_NAME]"
click at [369, 458] on button "Search" at bounding box center [382, 461] width 78 height 26
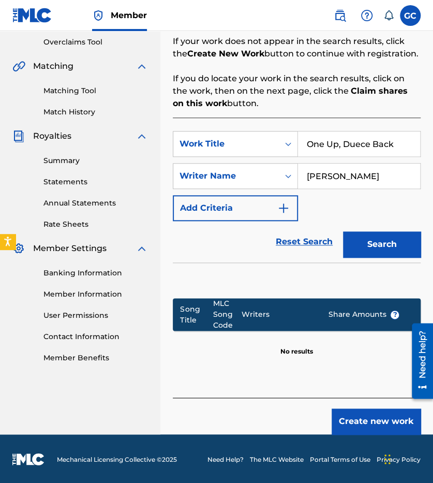
click at [361, 418] on button "Create new work" at bounding box center [376, 421] width 89 height 26
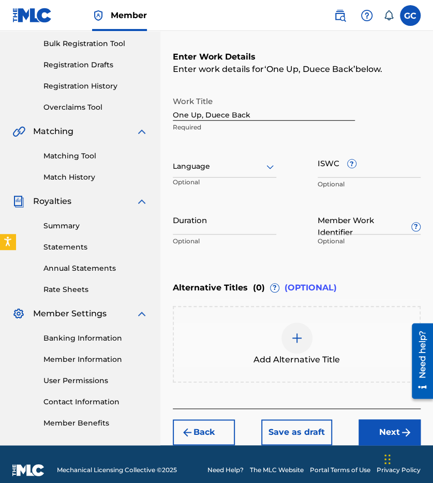
scroll to position [150, 0]
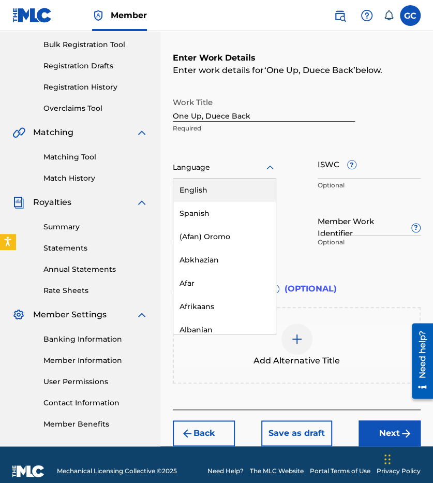
click at [253, 170] on div at bounding box center [225, 167] width 104 height 13
click at [234, 195] on div "English" at bounding box center [224, 190] width 102 height 23
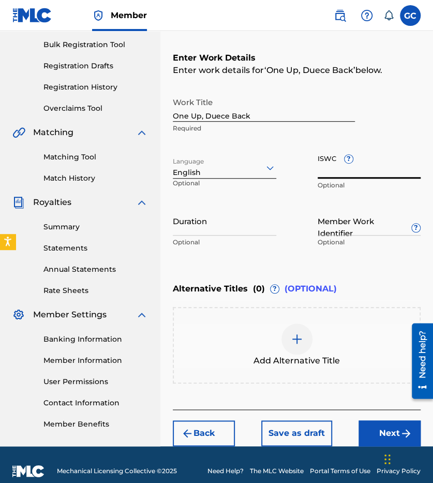
click at [330, 175] on input "ISWC ?" at bounding box center [370, 164] width 104 height 30
type input "T-328.116.202-1"
click at [383, 428] on button "Next" at bounding box center [390, 433] width 62 height 26
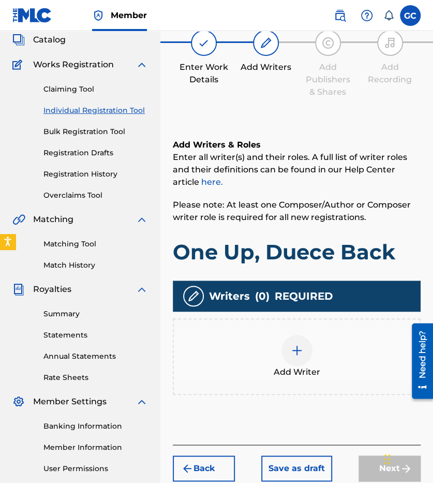
scroll to position [47, 0]
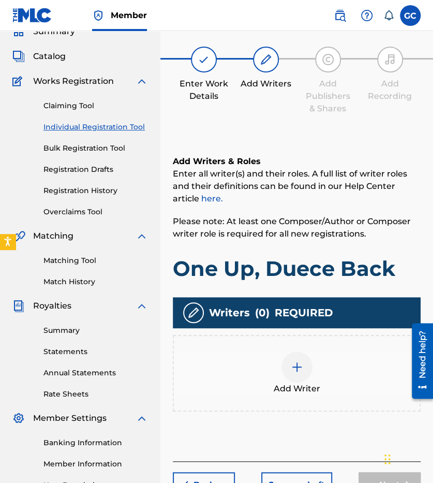
click at [296, 361] on img at bounding box center [297, 367] width 12 height 12
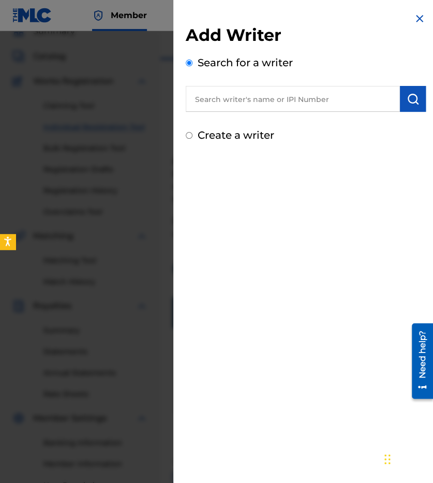
click at [284, 97] on input "text" at bounding box center [293, 99] width 214 height 26
type input "O"
click at [407, 98] on img "submit" at bounding box center [413, 99] width 12 height 12
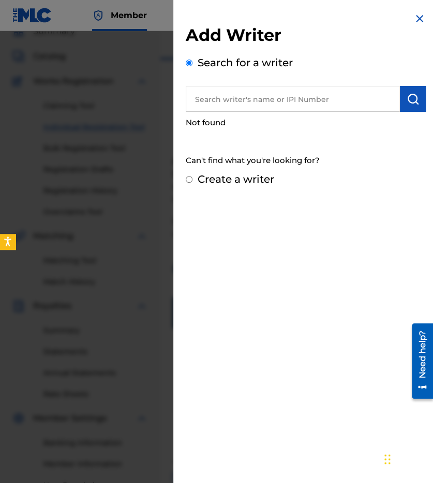
click at [352, 102] on input "text" at bounding box center [293, 99] width 214 height 26
paste input "01183217566"
type input "01183217566"
click at [408, 104] on img "submit" at bounding box center [413, 99] width 12 height 12
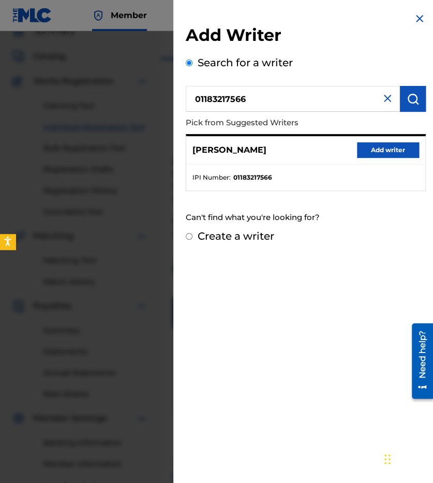
click at [384, 152] on button "Add writer" at bounding box center [388, 150] width 62 height 16
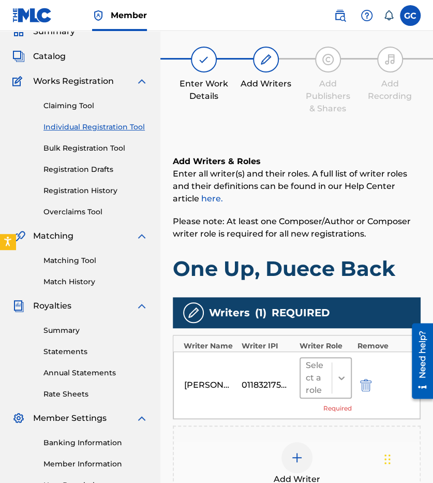
click at [338, 380] on icon at bounding box center [341, 378] width 10 height 10
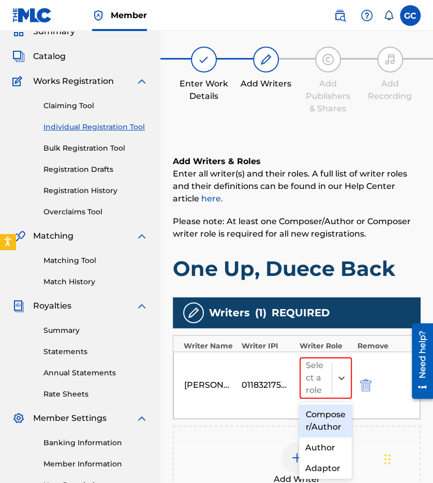
click at [326, 425] on div "Composer/Author" at bounding box center [325, 420] width 53 height 33
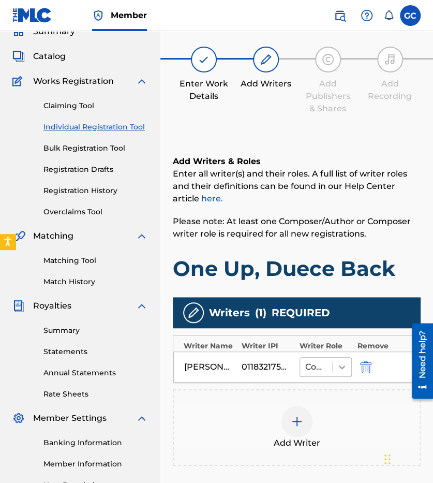
click at [341, 370] on icon at bounding box center [342, 367] width 10 height 10
click at [319, 404] on div "Composer" at bounding box center [325, 387] width 53 height 33
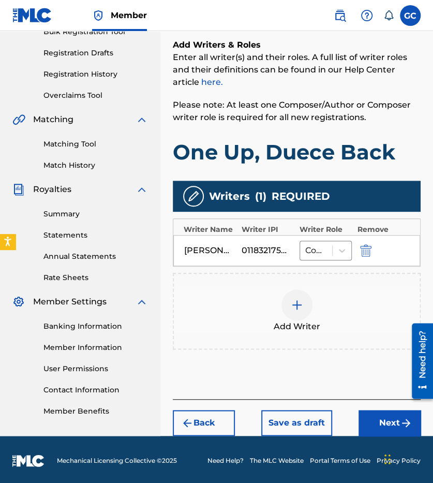
scroll to position [165, 0]
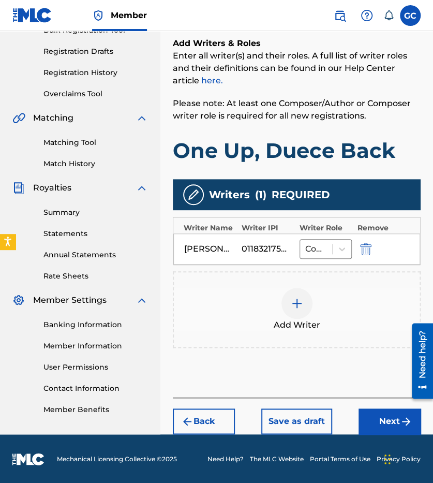
click at [383, 420] on button "Next" at bounding box center [390, 421] width 62 height 26
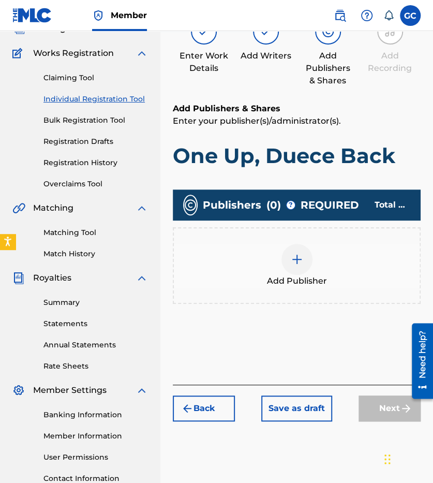
scroll to position [47, 0]
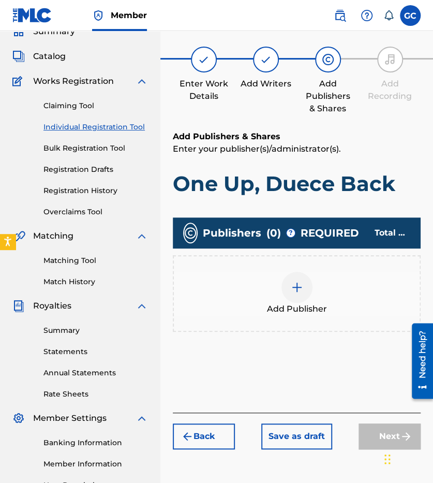
click at [314, 298] on div "Add Publisher" at bounding box center [297, 293] width 246 height 43
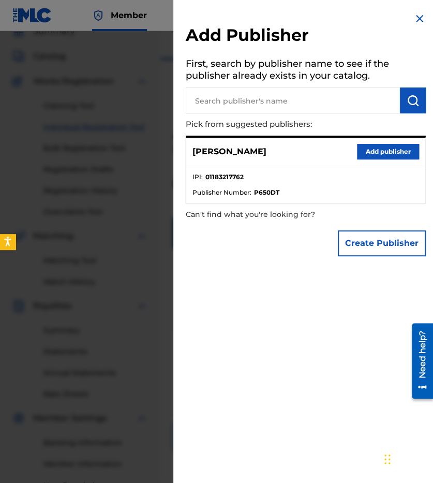
click at [370, 151] on button "Add publisher" at bounding box center [388, 152] width 62 height 16
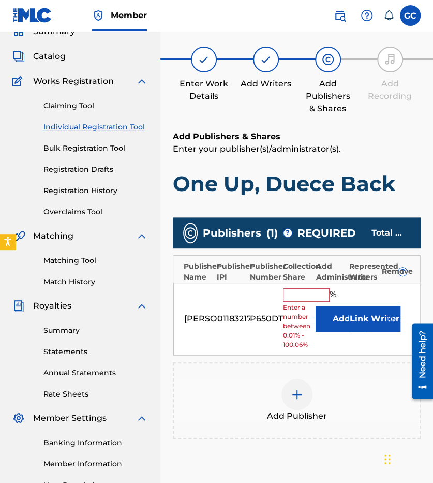
click at [306, 300] on input "text" at bounding box center [306, 294] width 47 height 13
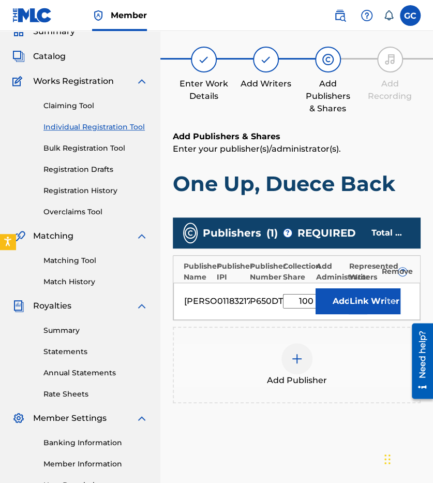
type input "100"
click at [328, 438] on div "Publishers ( 1 ) ? REQUIRED Total shares: 100 % Publisher Name Publisher IPI Pu…" at bounding box center [297, 325] width 248 height 226
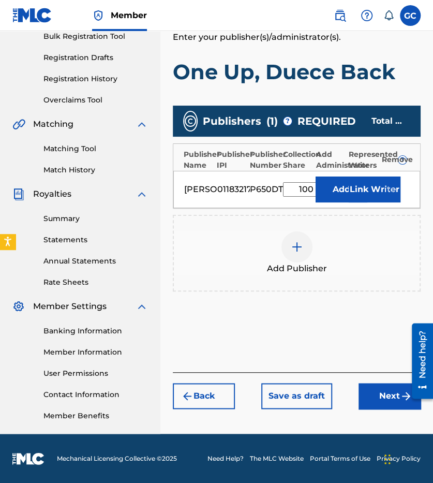
click at [387, 397] on button "Next" at bounding box center [390, 396] width 62 height 26
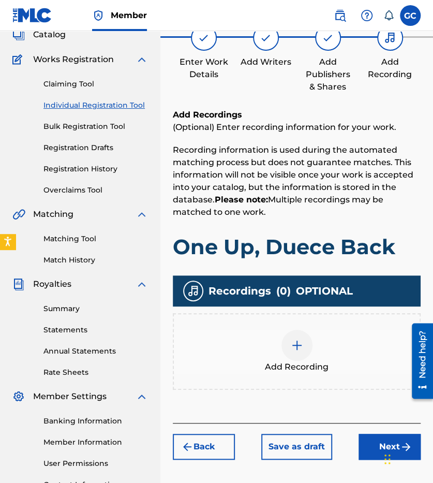
scroll to position [47, 0]
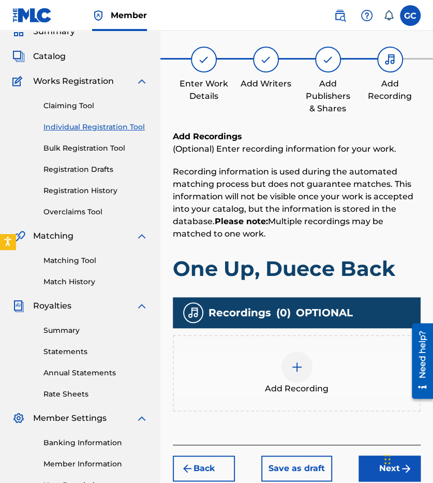
click at [305, 373] on div at bounding box center [297, 366] width 31 height 31
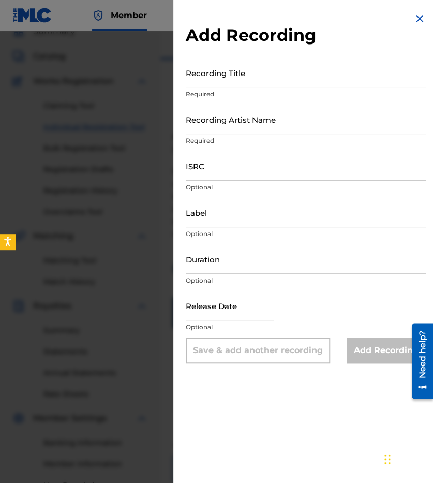
click at [241, 80] on input "Recording Title" at bounding box center [306, 73] width 240 height 30
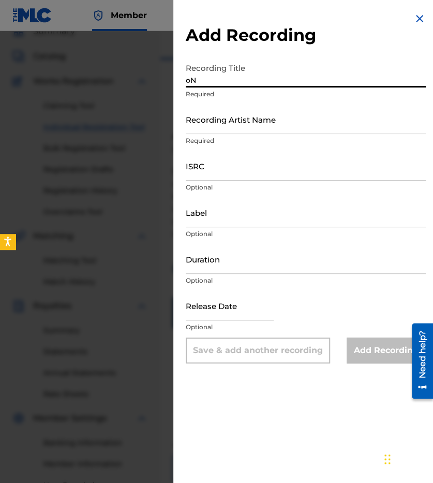
type input "o"
type input "One Up, Duece Back"
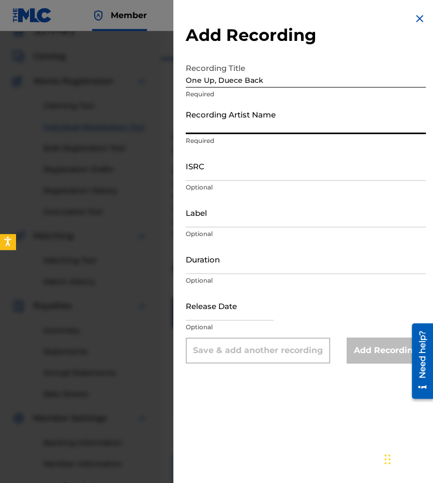
click at [277, 129] on input "Recording Artist Name" at bounding box center [306, 120] width 240 height 30
type input "gCii"
type input "October 1 2024"
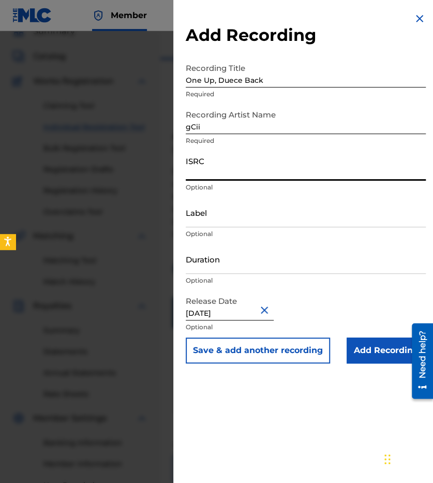
click at [238, 171] on input "ISRC" at bounding box center [306, 166] width 240 height 30
type input "CALVP2459237"
click at [311, 299] on div "Release Date October 1 2024 Optional" at bounding box center [306, 314] width 240 height 47
click at [395, 355] on input "Add Recording" at bounding box center [386, 351] width 79 height 26
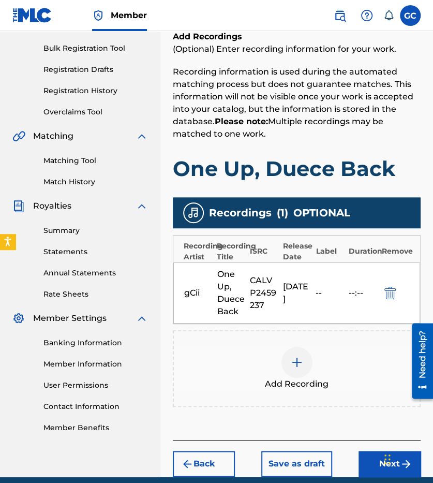
scroll to position [197, 0]
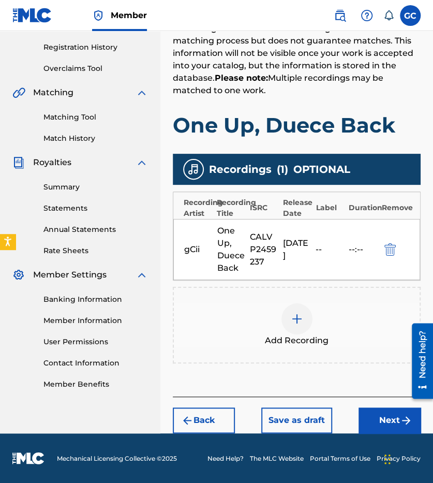
click at [390, 419] on button "Next" at bounding box center [390, 420] width 62 height 26
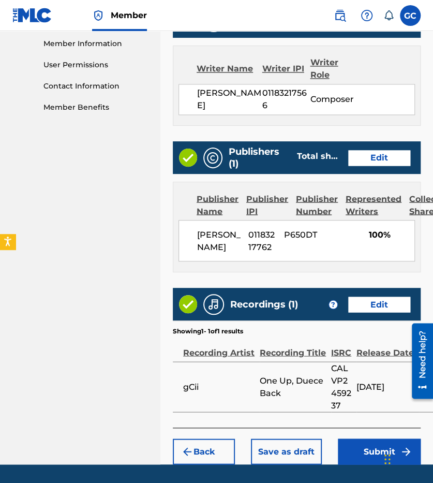
scroll to position [509, 0]
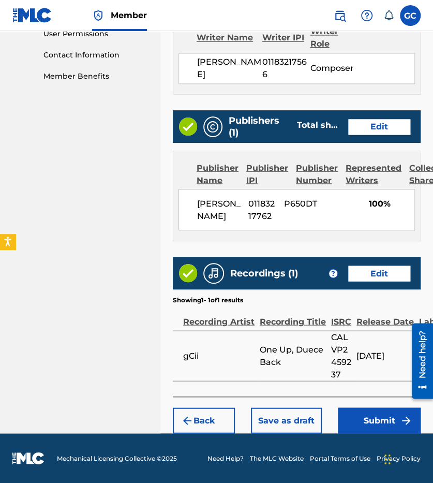
click at [371, 422] on button "Submit" at bounding box center [379, 420] width 83 height 26
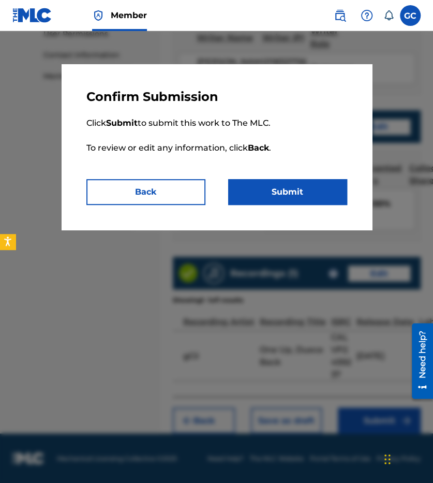
click at [304, 184] on button "Submit" at bounding box center [287, 192] width 119 height 26
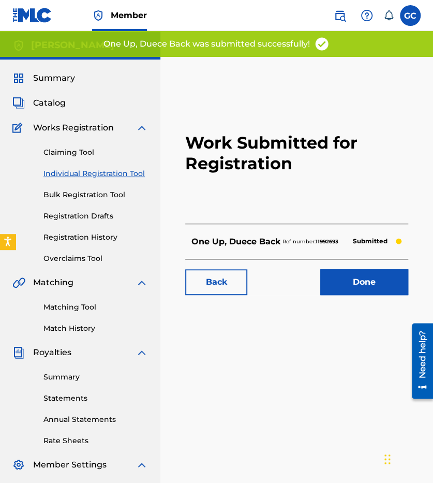
click at [369, 281] on link "Done" at bounding box center [364, 282] width 88 height 26
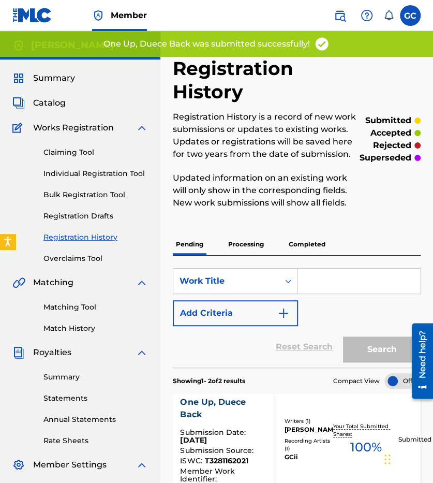
click at [86, 173] on link "Individual Registration Tool" at bounding box center [95, 173] width 105 height 11
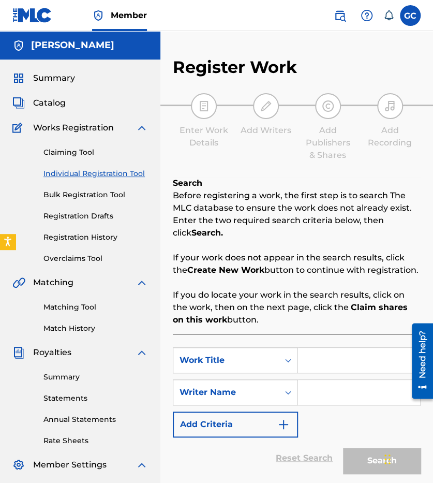
click at [330, 363] on input "Search Form" at bounding box center [359, 360] width 122 height 25
type input "ah, i get it"
click at [329, 404] on input "Search Form" at bounding box center [359, 392] width 122 height 25
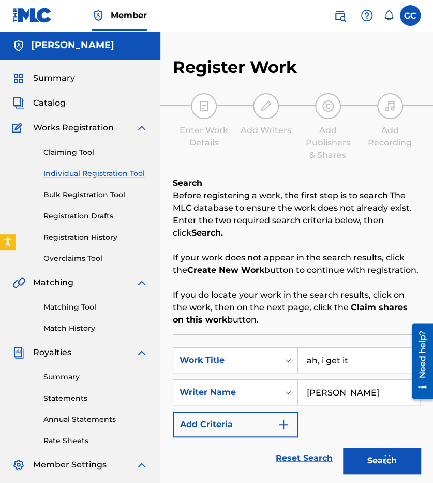
type input "[PERSON_NAME]"
click at [361, 459] on button "Search" at bounding box center [382, 461] width 78 height 26
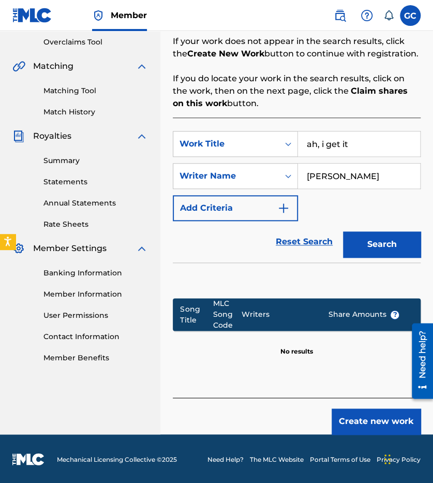
click at [371, 417] on button "Create new work" at bounding box center [376, 421] width 89 height 26
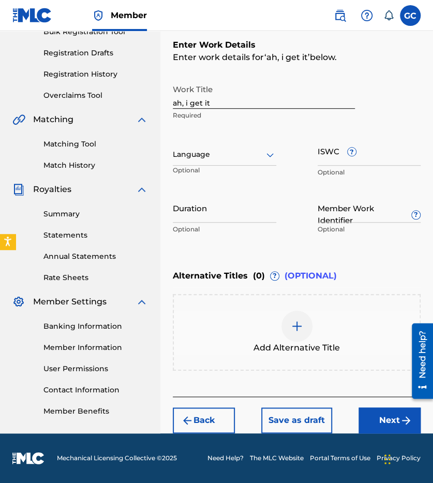
scroll to position [163, 0]
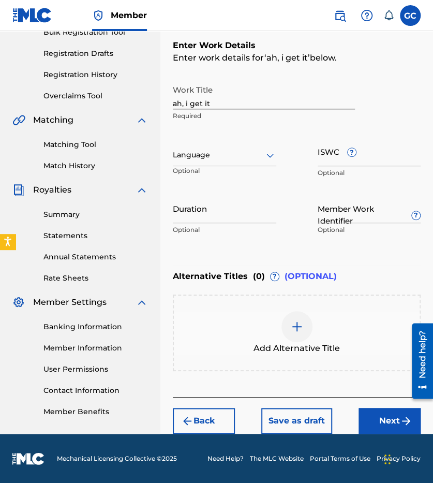
click at [236, 104] on input "ah, i get it" at bounding box center [264, 95] width 182 height 30
type input "Ah, I Get It"
click at [236, 149] on div at bounding box center [225, 155] width 104 height 13
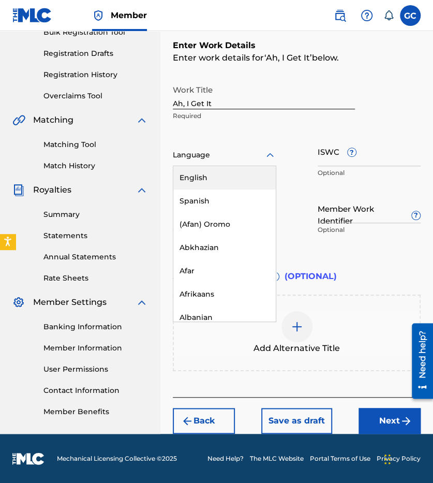
click at [229, 173] on div "English" at bounding box center [224, 177] width 102 height 23
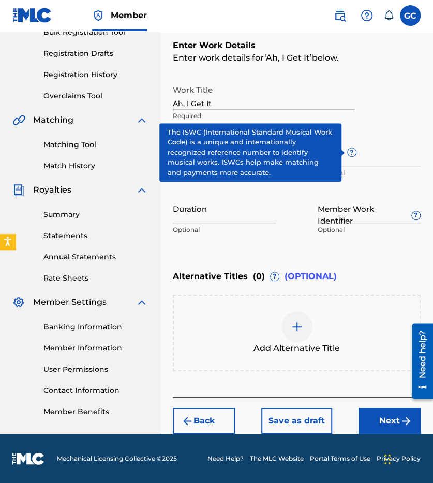
click at [350, 155] on span "?" at bounding box center [352, 152] width 8 height 8
click at [350, 155] on input "ISWC ?" at bounding box center [370, 152] width 104 height 30
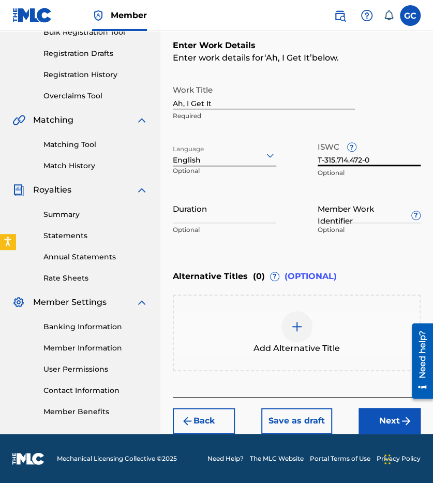
type input "T-315.714.472-0"
click at [288, 321] on div at bounding box center [297, 326] width 31 height 31
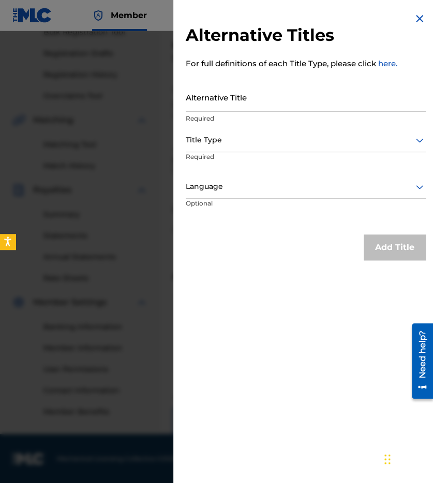
click at [258, 97] on input "Alternative Title" at bounding box center [306, 97] width 240 height 30
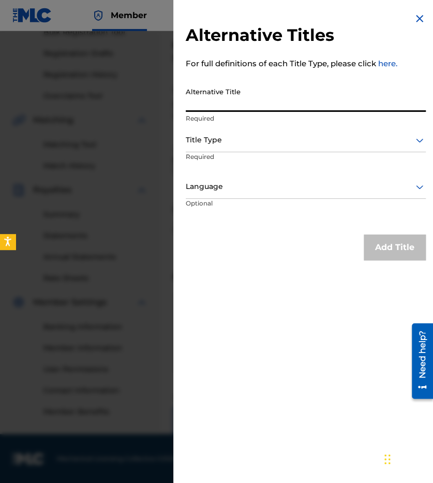
type input "G"
click at [243, 143] on div at bounding box center [306, 140] width 240 height 13
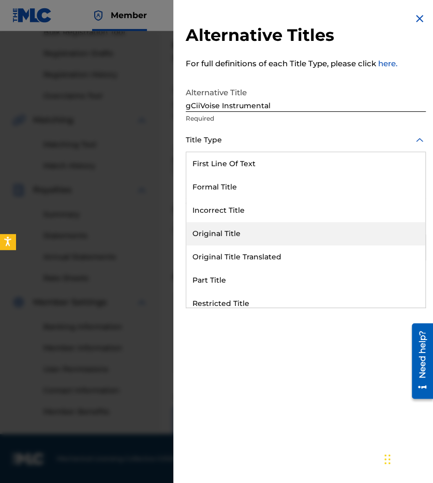
click at [233, 232] on div "Original Title" at bounding box center [305, 233] width 239 height 23
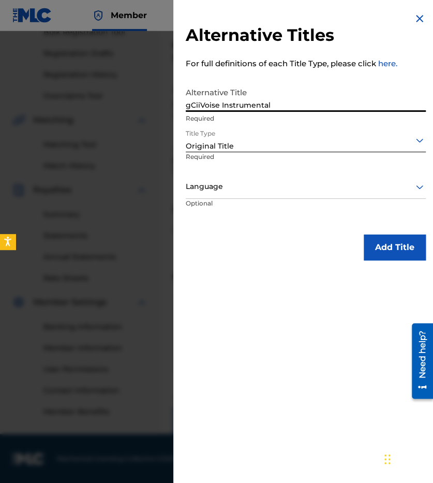
click at [199, 105] on input "gCiiVoise Instrumental" at bounding box center [306, 97] width 240 height 30
click at [216, 105] on input "gCii Voise Instrumental" at bounding box center [306, 97] width 240 height 30
type input "gCii Voice Instrumental"
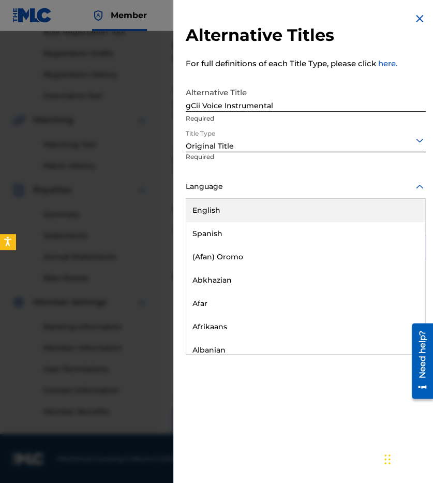
click at [250, 196] on div "Language" at bounding box center [306, 186] width 240 height 23
click at [250, 208] on div "English" at bounding box center [305, 210] width 239 height 23
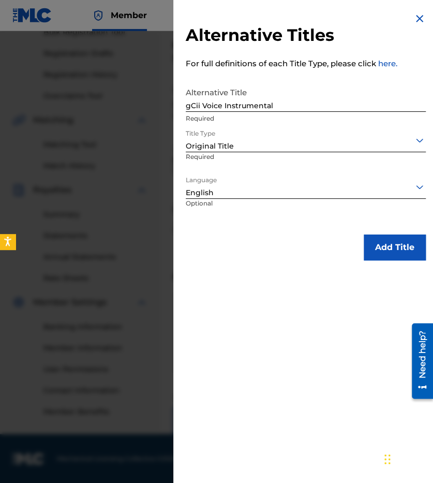
click at [342, 131] on div "Original Title" at bounding box center [306, 140] width 240 height 23
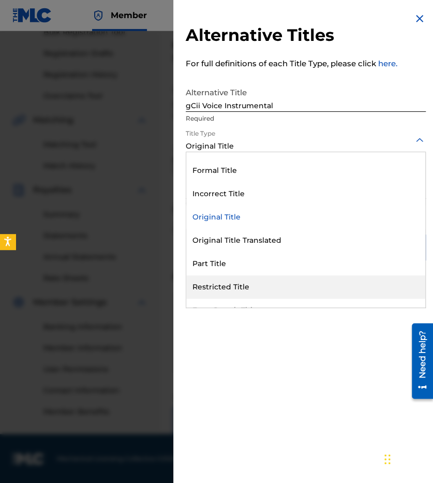
scroll to position [0, 0]
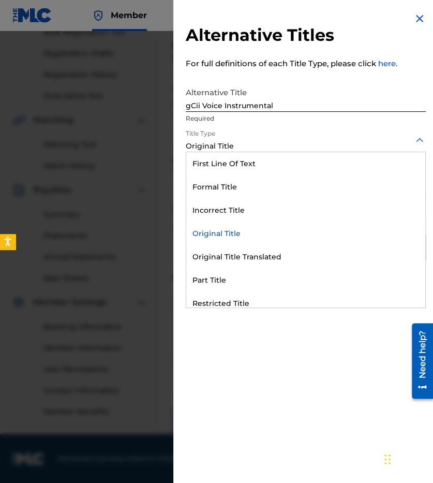
click at [234, 233] on div "Original Title" at bounding box center [305, 233] width 239 height 23
click at [277, 142] on div at bounding box center [306, 140] width 240 height 13
click at [246, 235] on div "Original Title" at bounding box center [305, 233] width 239 height 23
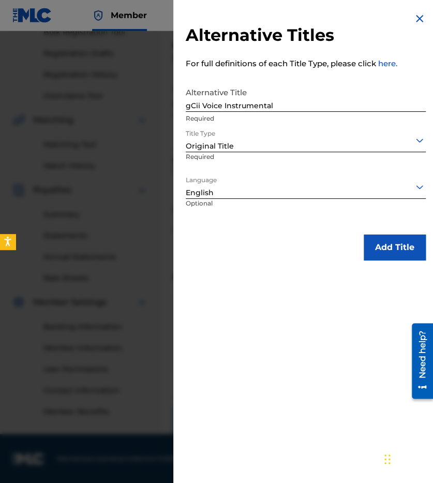
click at [314, 146] on div at bounding box center [306, 140] width 240 height 13
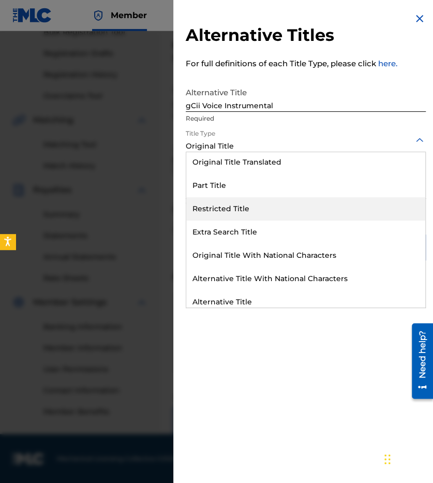
scroll to position [101, 0]
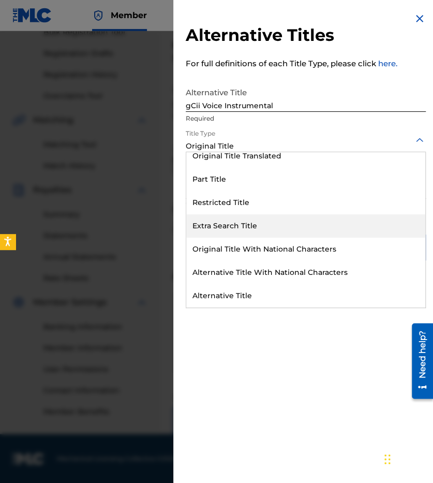
click at [260, 227] on div "Extra Search Title" at bounding box center [305, 225] width 239 height 23
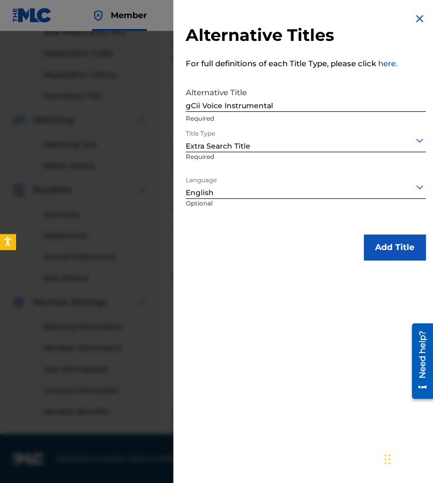
click at [378, 249] on button "Add Title" at bounding box center [395, 247] width 62 height 26
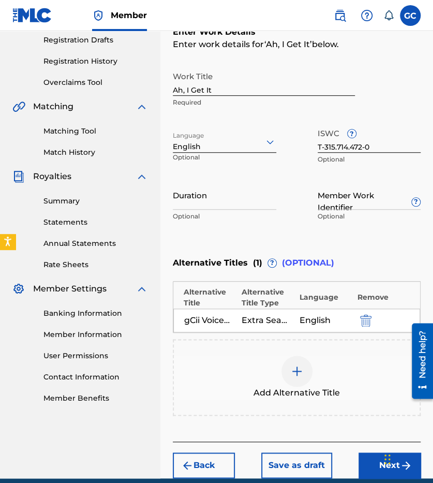
scroll to position [220, 0]
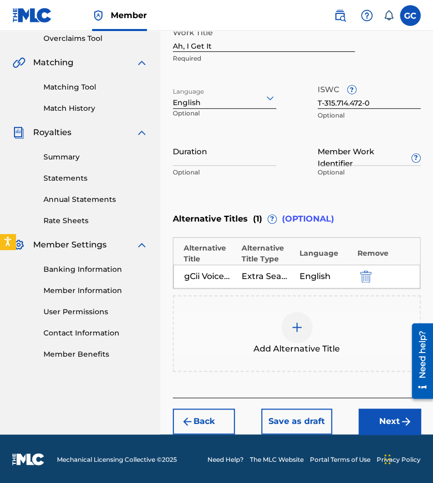
click at [377, 419] on button "Next" at bounding box center [390, 421] width 62 height 26
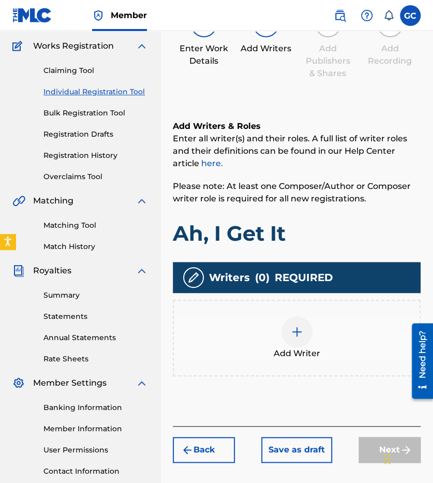
scroll to position [47, 0]
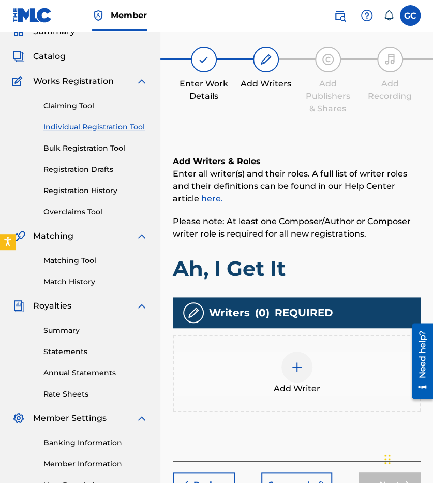
click at [297, 364] on img at bounding box center [297, 367] width 12 height 12
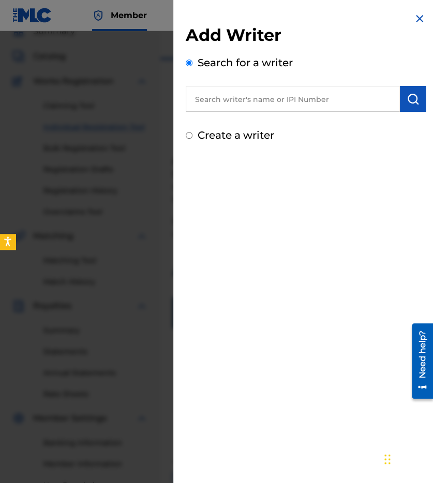
click at [320, 96] on input "text" at bounding box center [293, 99] width 214 height 26
paste input "01183217566"
type input "01183217566"
click at [407, 102] on img "submit" at bounding box center [413, 99] width 12 height 12
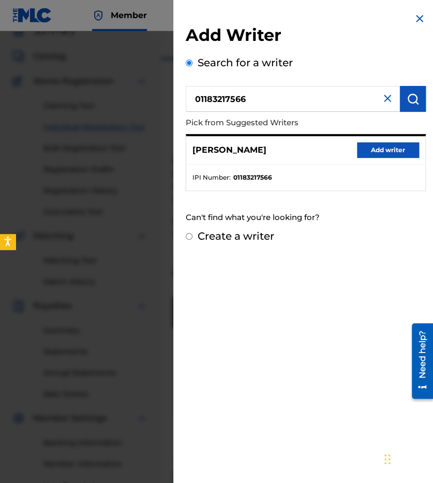
click at [394, 152] on button "Add writer" at bounding box center [388, 150] width 62 height 16
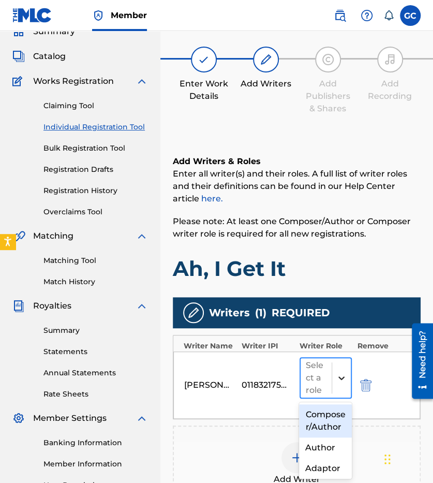
click at [341, 376] on icon at bounding box center [341, 378] width 10 height 10
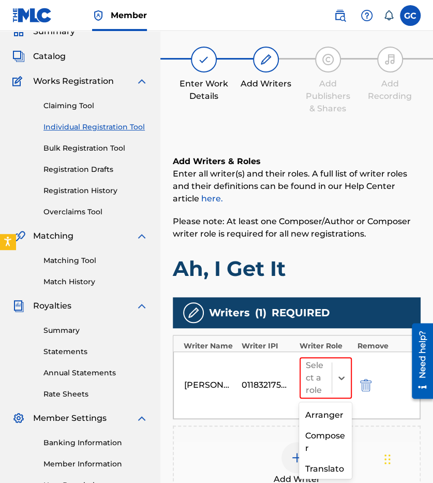
scroll to position [84, 0]
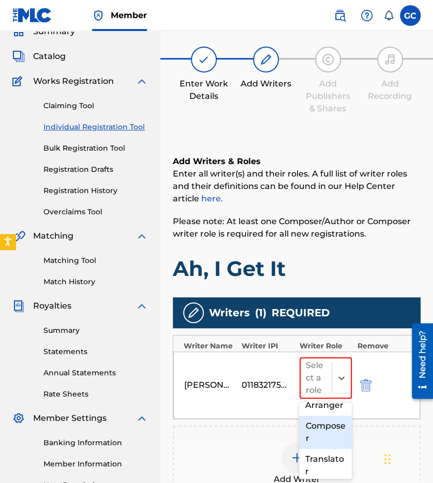
click at [326, 449] on div "Composer" at bounding box center [325, 432] width 53 height 33
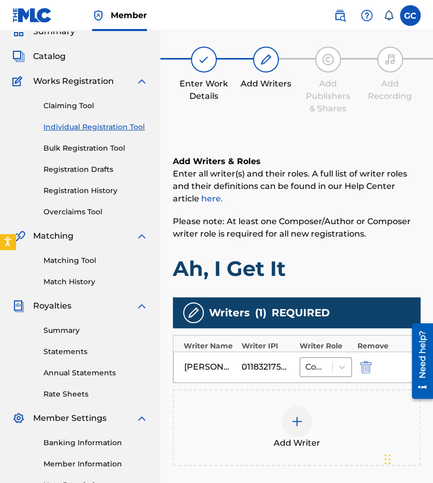
scroll to position [165, 0]
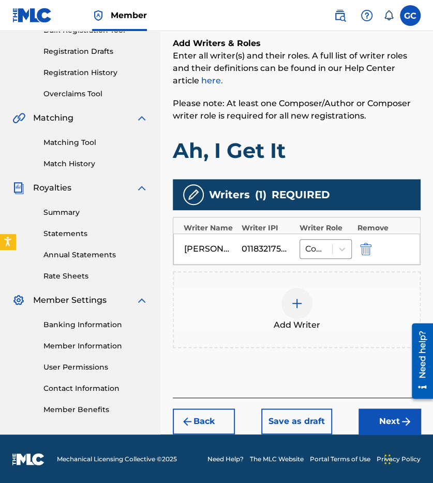
click at [381, 422] on button "Next" at bounding box center [390, 421] width 62 height 26
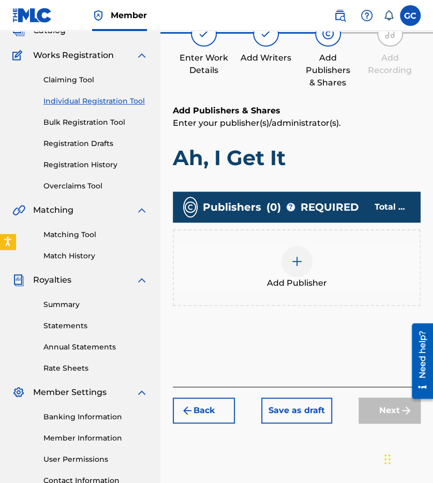
scroll to position [47, 0]
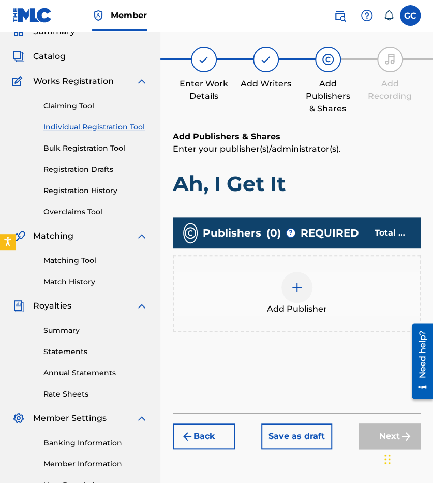
click at [303, 291] on div at bounding box center [297, 287] width 31 height 31
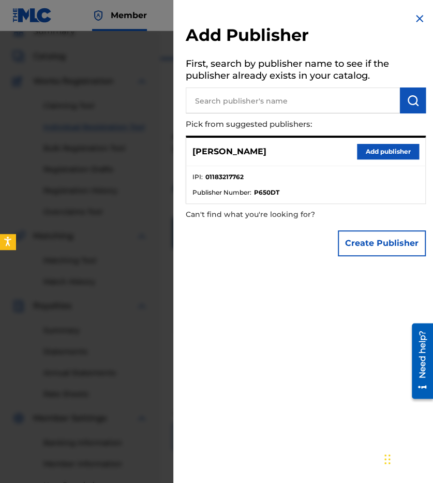
click at [377, 146] on button "Add publisher" at bounding box center [388, 152] width 62 height 16
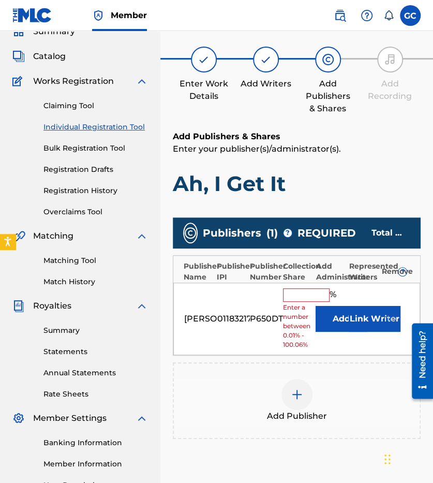
click at [302, 292] on input "text" at bounding box center [306, 294] width 47 height 13
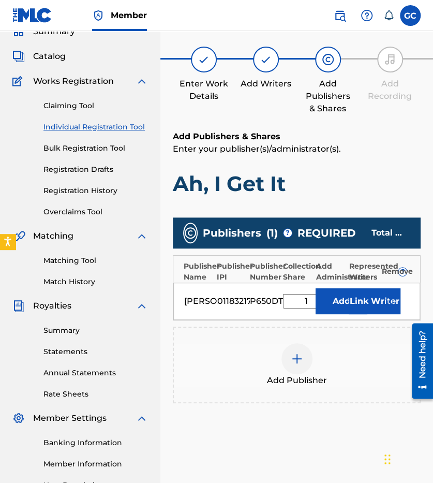
type input "100"
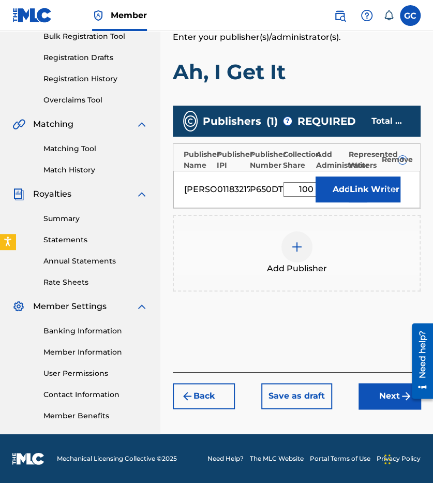
click at [377, 402] on button "Next" at bounding box center [390, 396] width 62 height 26
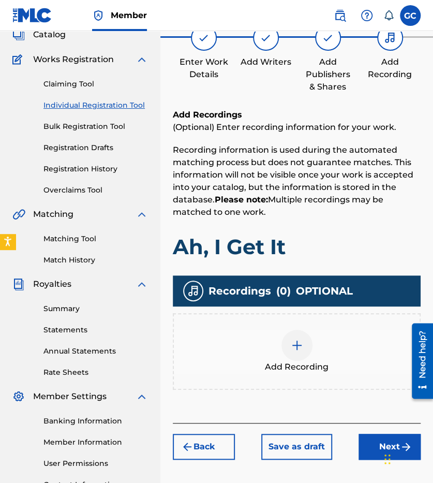
scroll to position [47, 0]
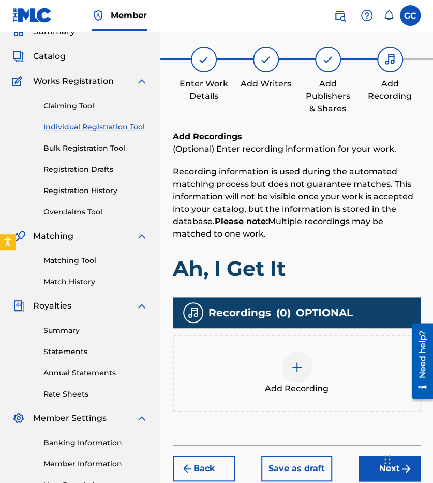
click at [305, 372] on div at bounding box center [297, 366] width 31 height 31
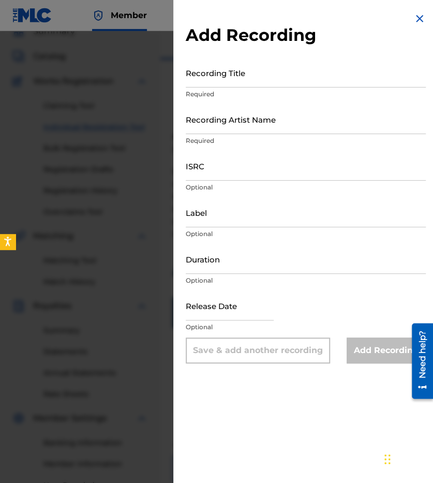
click at [257, 76] on input "Recording Title" at bounding box center [306, 73] width 240 height 30
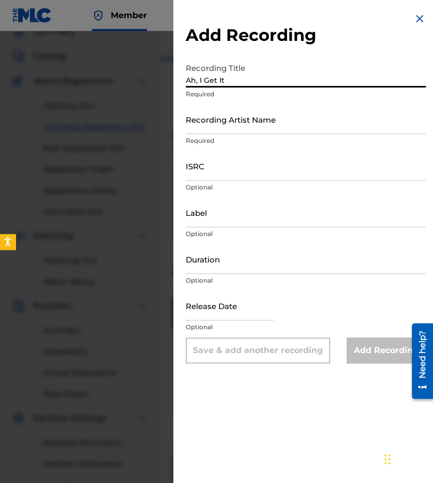
type input "Ah, I Get It"
click at [251, 123] on input "Recording Artist Name" at bounding box center [306, 120] width 240 height 30
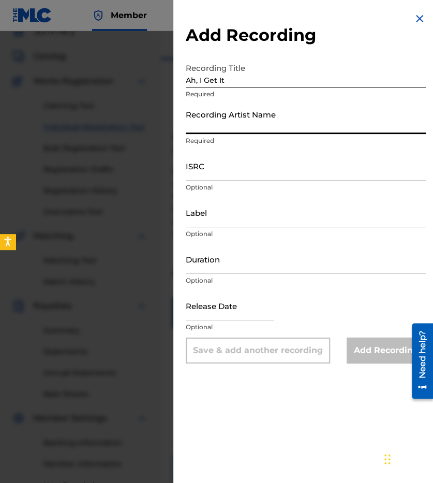
type input "gCii"
type input "October 1 2024"
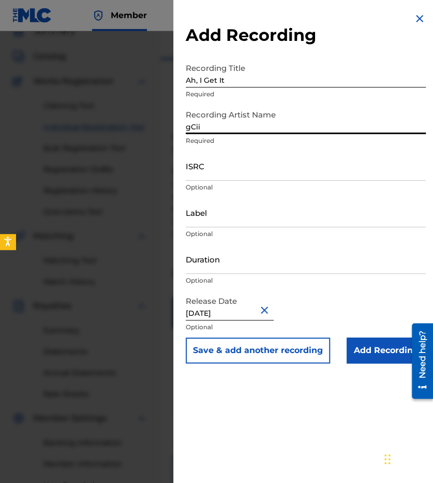
click at [234, 173] on input "ISRC" at bounding box center [306, 166] width 240 height 30
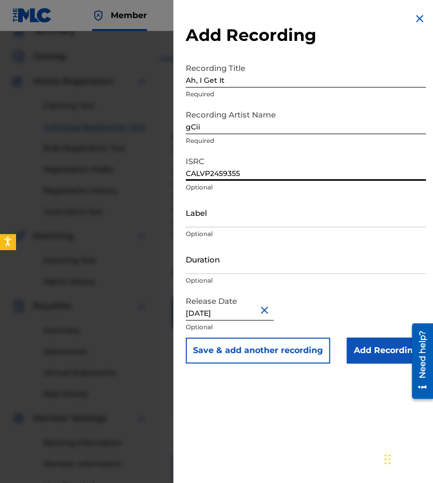
type input "CALVP2459355"
click at [360, 343] on input "Add Recording" at bounding box center [386, 351] width 79 height 26
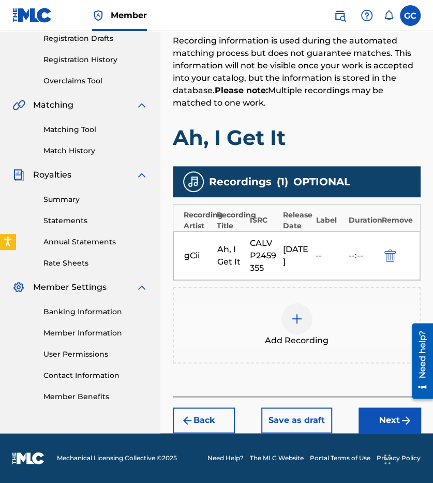
scroll to position [184, 0]
click at [386, 423] on button "Next" at bounding box center [390, 420] width 62 height 26
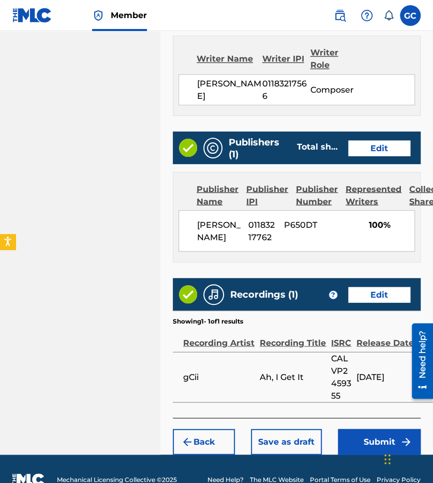
scroll to position [601, 0]
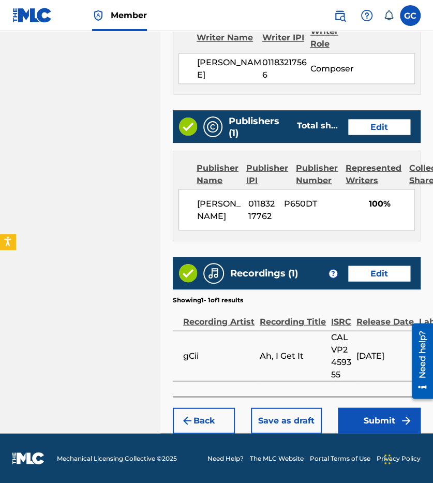
click at [376, 422] on button "Submit" at bounding box center [379, 420] width 83 height 26
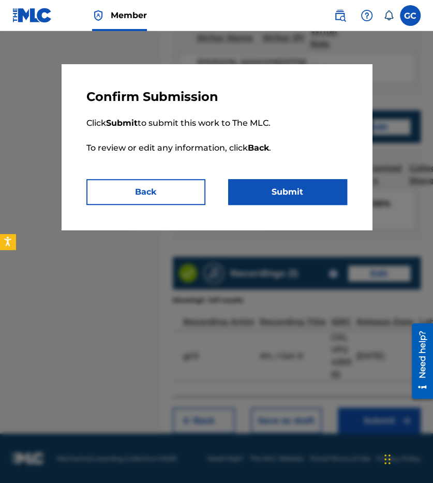
click at [300, 181] on button "Submit" at bounding box center [287, 192] width 119 height 26
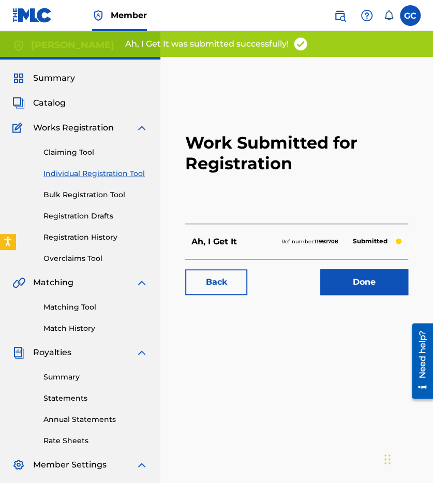
click at [341, 277] on link "Done" at bounding box center [364, 282] width 88 height 26
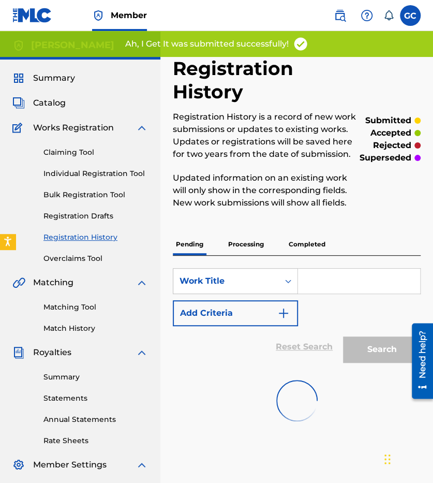
click at [126, 173] on link "Individual Registration Tool" at bounding box center [95, 173] width 105 height 11
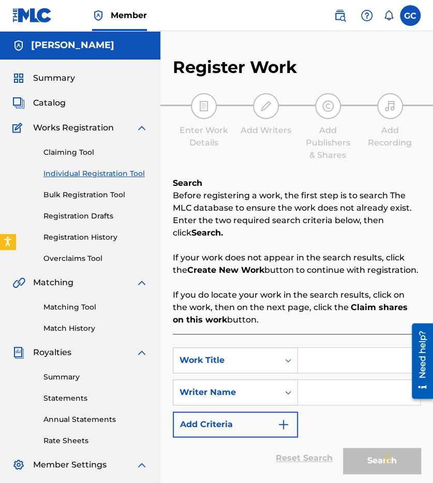
click at [314, 356] on input "Search Form" at bounding box center [359, 360] width 122 height 25
type input "STYLE FREE"
click at [328, 397] on input "Search Form" at bounding box center [359, 392] width 122 height 25
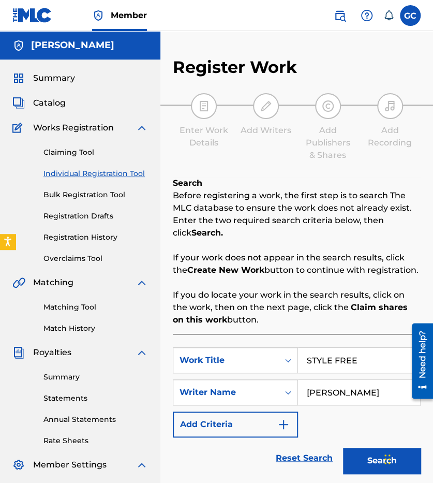
scroll to position [0, 7]
type input "GREGORY LEE COPPENS II"
click at [368, 460] on button "Search" at bounding box center [382, 461] width 78 height 26
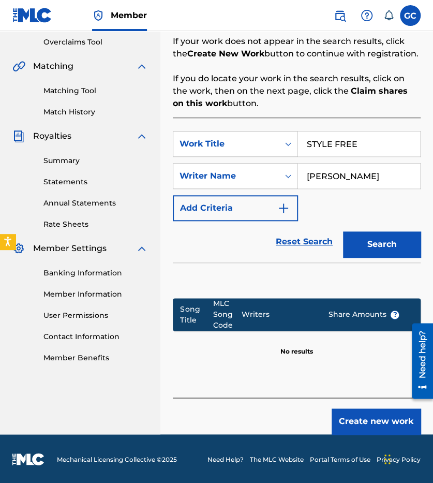
click at [364, 426] on button "Create new work" at bounding box center [376, 421] width 89 height 26
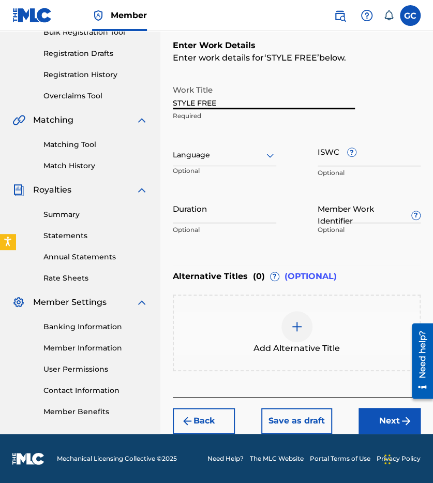
click at [222, 101] on input "STYLE FREE" at bounding box center [264, 95] width 182 height 30
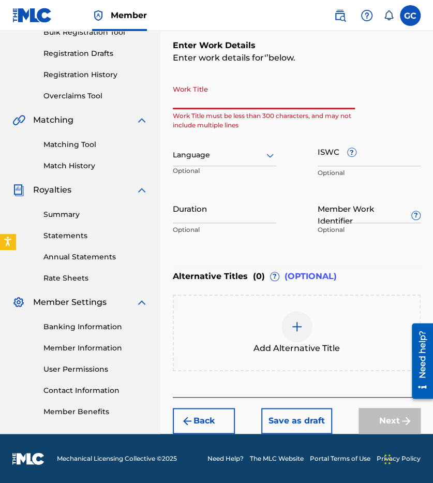
type input "A"
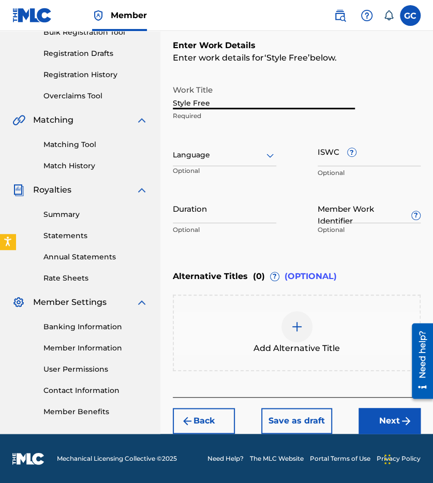
type input "Style Free"
click at [235, 167] on div "Language Optional" at bounding box center [225, 160] width 104 height 47
click at [230, 161] on div at bounding box center [225, 155] width 104 height 13
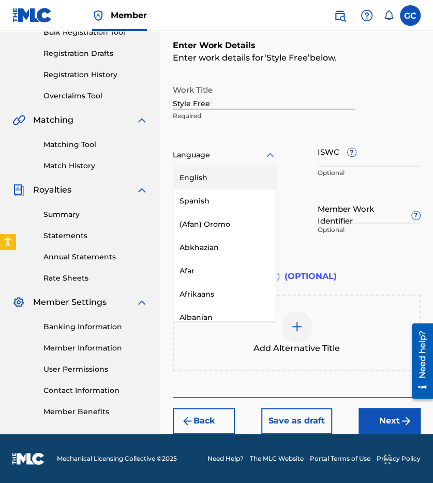
click at [227, 178] on div "English" at bounding box center [224, 177] width 102 height 23
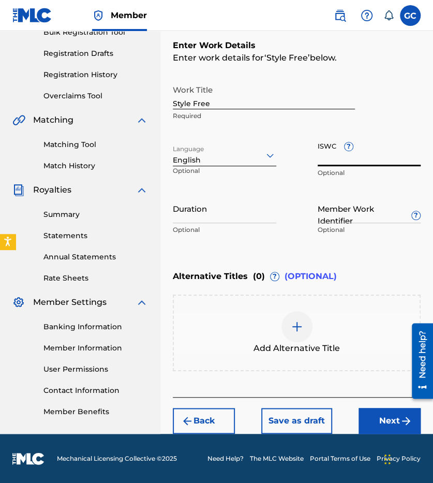
click at [341, 157] on input "ISWC ?" at bounding box center [370, 152] width 104 height 30
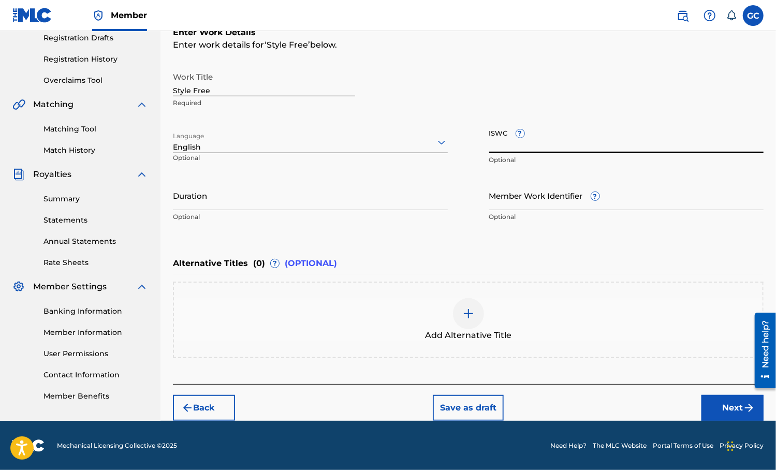
scroll to position [0, 0]
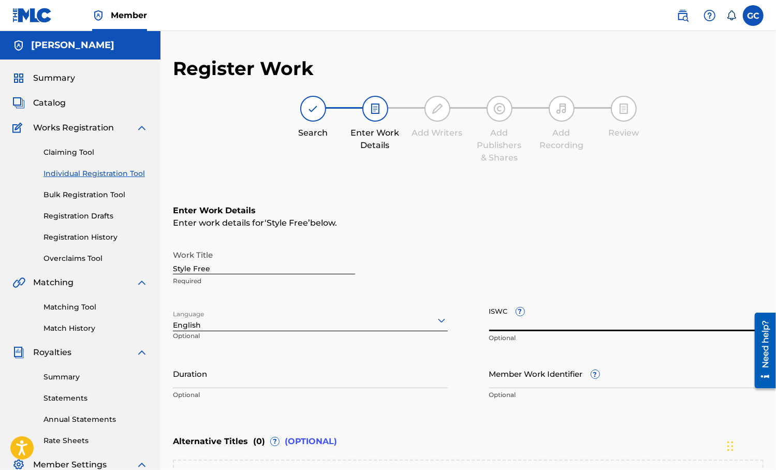
click at [49, 76] on span "Summary" at bounding box center [54, 78] width 42 height 12
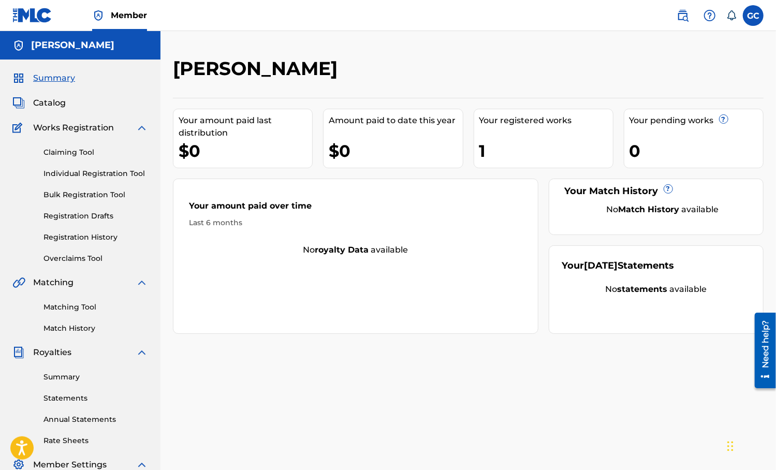
click at [757, 19] on label at bounding box center [753, 15] width 21 height 21
click at [753, 16] on input "GC Gregory Coppens II gciisounds@icloud.com Notification Preferences Profile Lo…" at bounding box center [753, 16] width 0 height 0
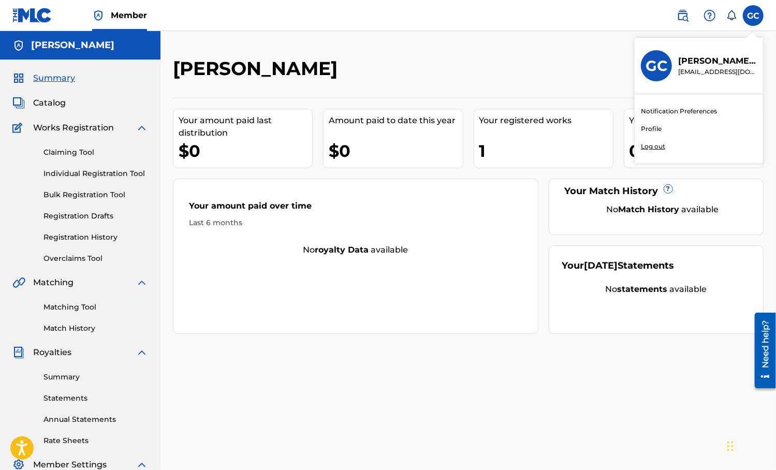
click at [656, 127] on link "Profile" at bounding box center [651, 128] width 21 height 9
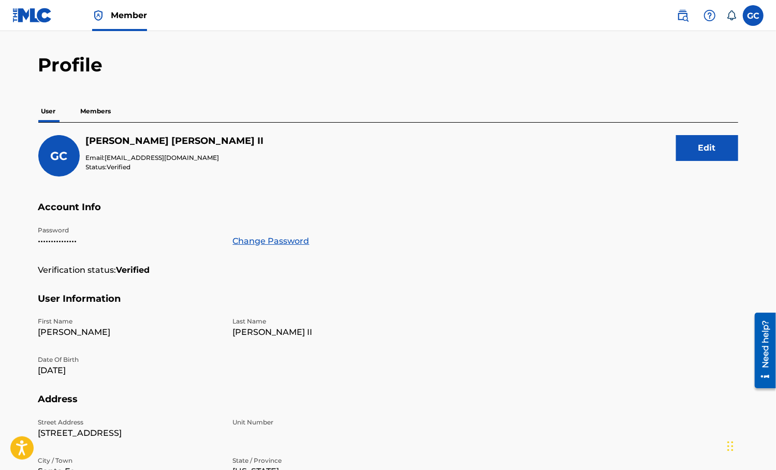
scroll to position [27, 0]
click at [102, 110] on p "Members" at bounding box center [96, 112] width 37 height 22
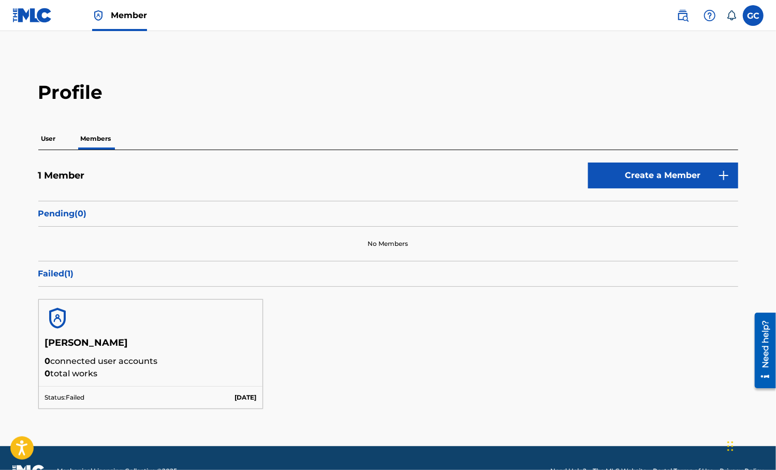
click at [51, 147] on p "User" at bounding box center [48, 139] width 21 height 22
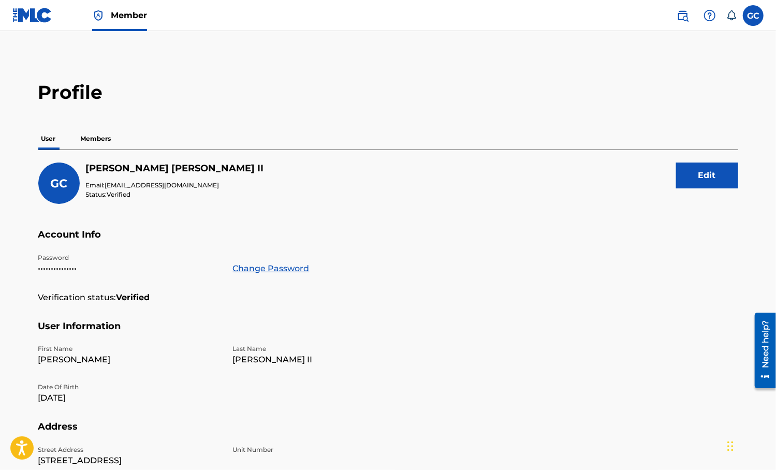
click at [34, 13] on img at bounding box center [32, 15] width 40 height 15
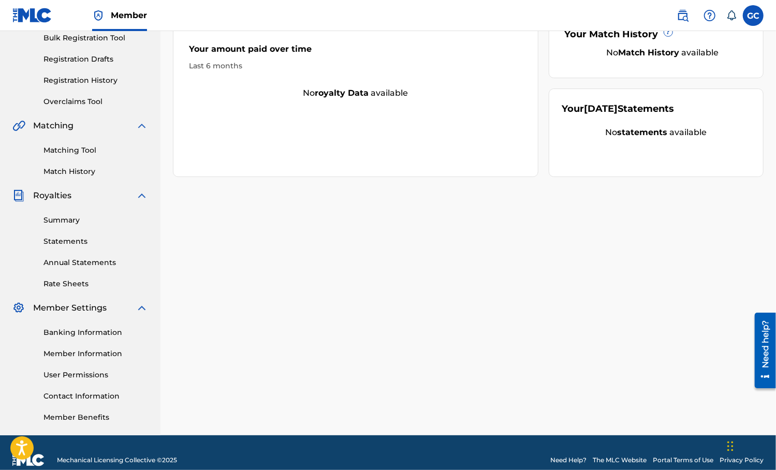
scroll to position [172, 0]
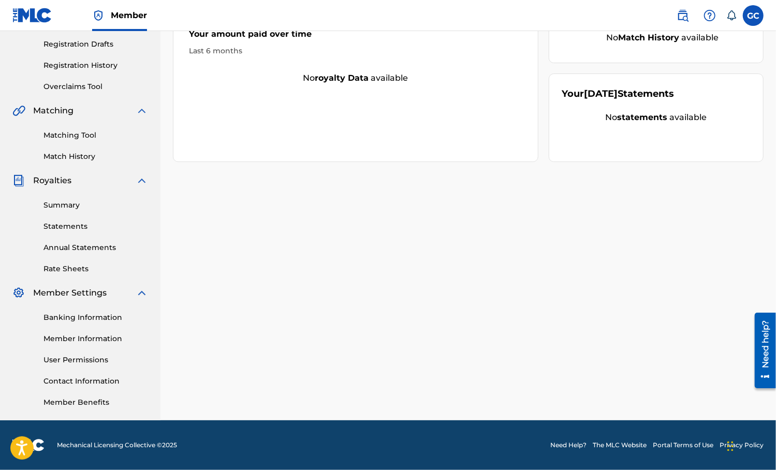
click at [95, 344] on div "Banking Information Member Information User Permissions Contact Information Mem…" at bounding box center [80, 353] width 136 height 109
click at [94, 340] on link "Member Information" at bounding box center [95, 338] width 105 height 11
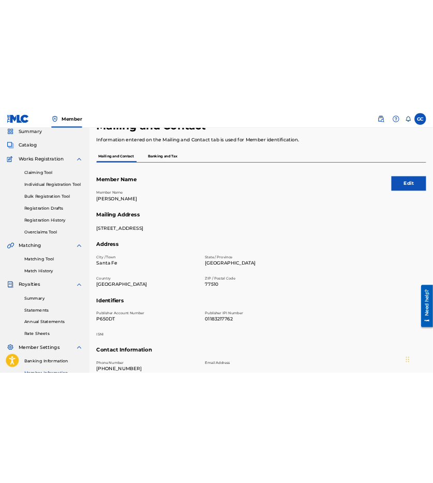
scroll to position [49, 0]
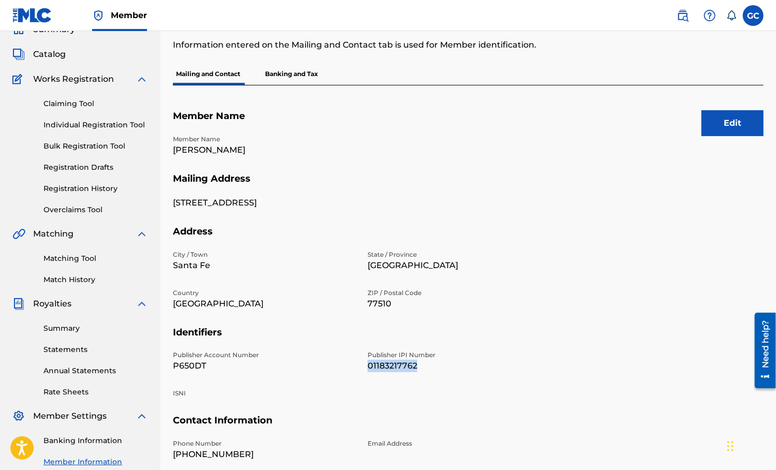
drag, startPoint x: 369, startPoint y: 365, endPoint x: 418, endPoint y: 378, distance: 51.0
click at [418, 378] on div "Publisher Account Number P650DT Publisher IPI Number 01183217762 ISNI" at bounding box center [361, 382] width 377 height 64
copy p "01183217762"
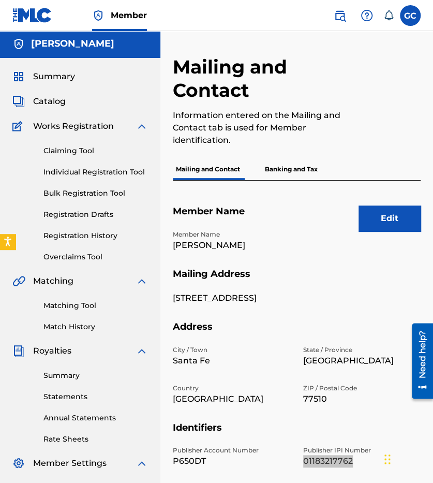
scroll to position [0, 0]
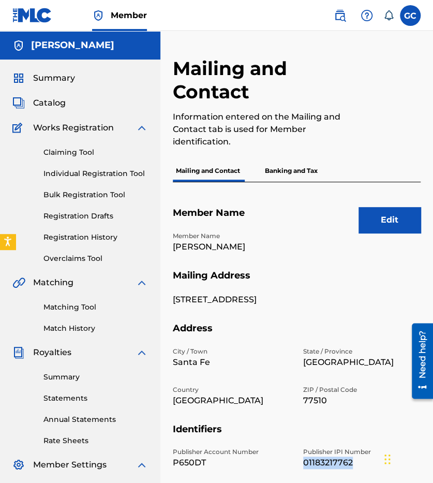
click at [82, 171] on link "Individual Registration Tool" at bounding box center [95, 173] width 105 height 11
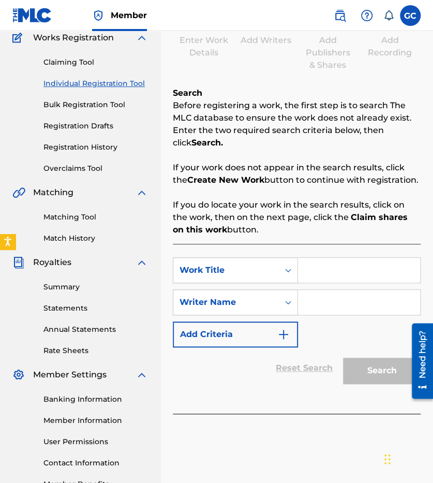
scroll to position [92, 0]
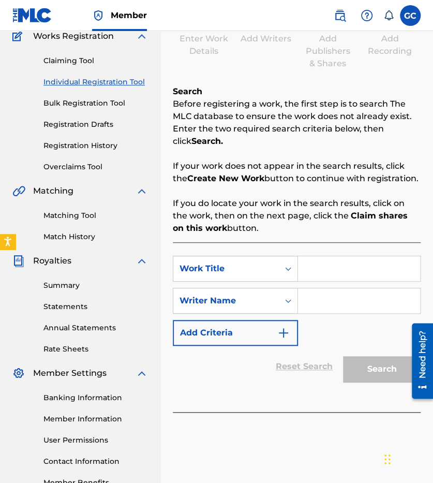
click at [326, 266] on input "Search Form" at bounding box center [359, 268] width 122 height 25
type input "style free"
click at [326, 296] on input "Search Form" at bounding box center [359, 300] width 122 height 25
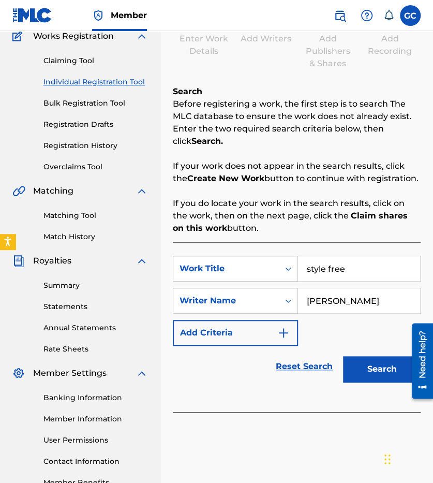
type input "[PERSON_NAME]"
click at [362, 361] on button "Search" at bounding box center [382, 369] width 78 height 26
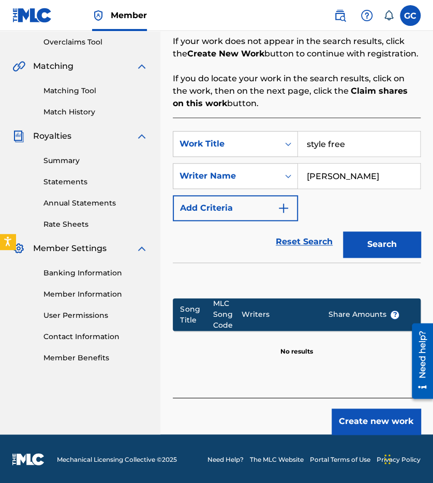
click at [362, 416] on button "Create new work" at bounding box center [376, 421] width 89 height 26
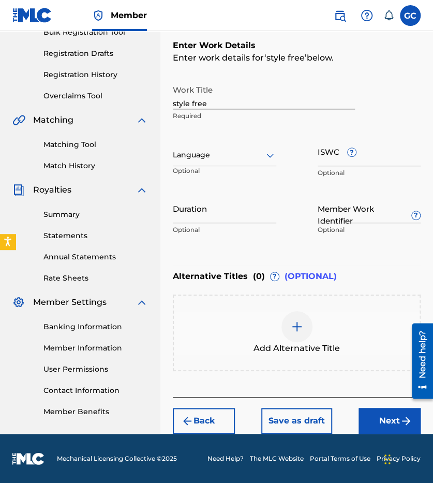
click at [224, 106] on input "style free" at bounding box center [264, 95] width 182 height 30
type input "Style Free"
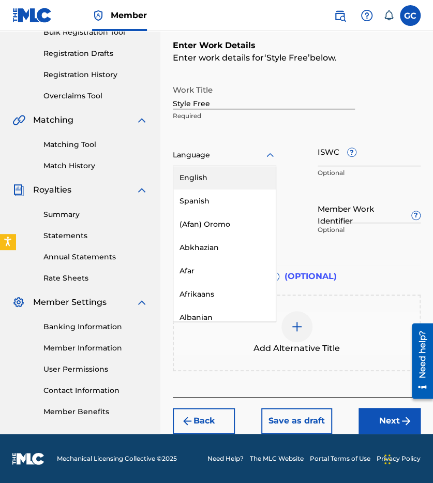
click at [224, 154] on div at bounding box center [225, 155] width 104 height 13
click at [221, 169] on div "English" at bounding box center [224, 177] width 102 height 23
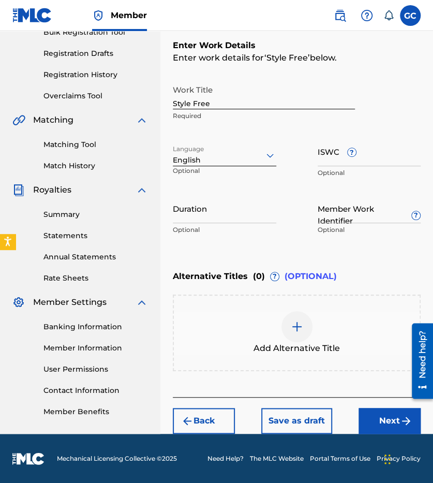
click at [375, 414] on button "Next" at bounding box center [390, 421] width 62 height 26
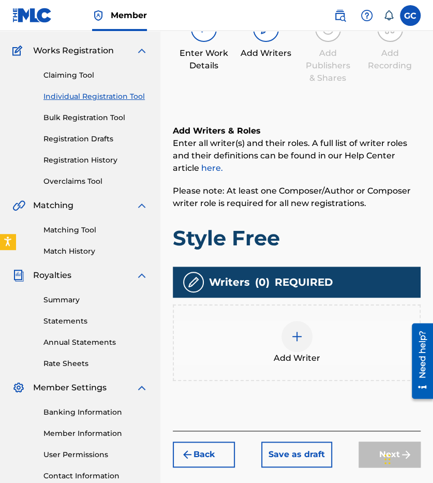
scroll to position [47, 0]
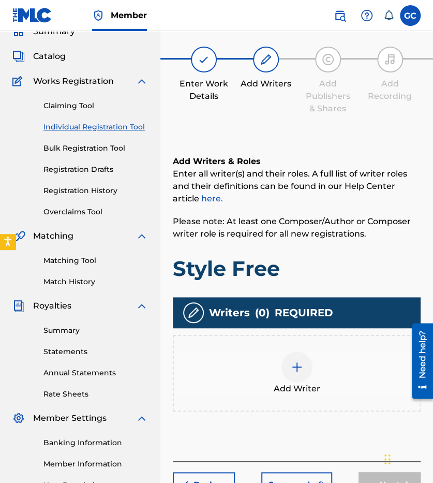
click at [284, 363] on div at bounding box center [297, 366] width 31 height 31
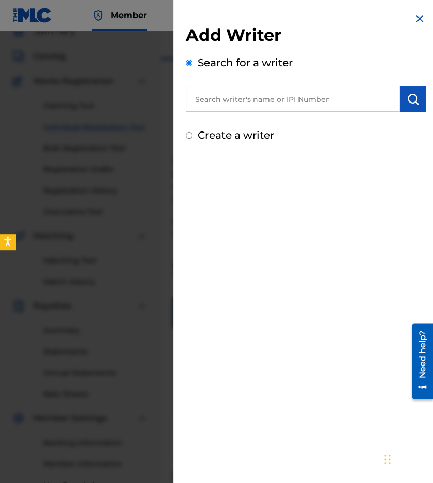
click at [289, 103] on input "text" at bounding box center [293, 99] width 214 height 26
click at [302, 101] on input "text" at bounding box center [293, 99] width 214 height 26
paste input "01183217566"
type input "01183217566"
click at [403, 105] on button "submit" at bounding box center [413, 99] width 26 height 26
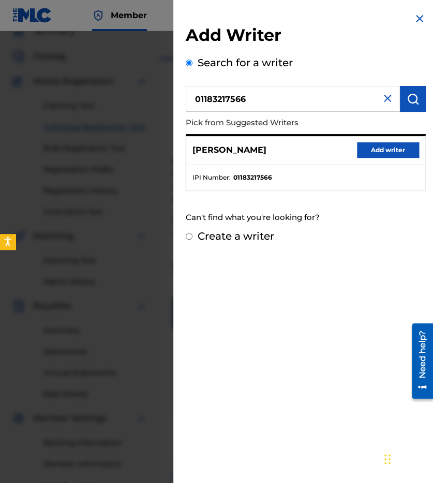
click at [369, 150] on button "Add writer" at bounding box center [388, 150] width 62 height 16
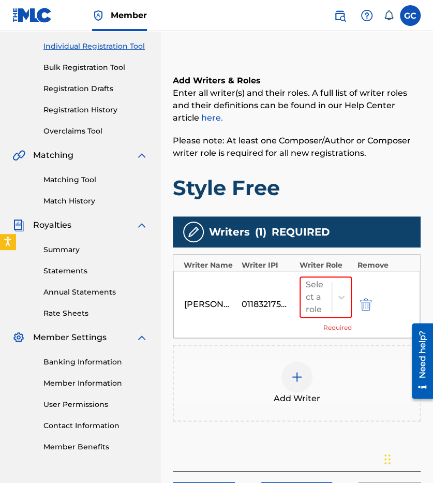
scroll to position [128, 0]
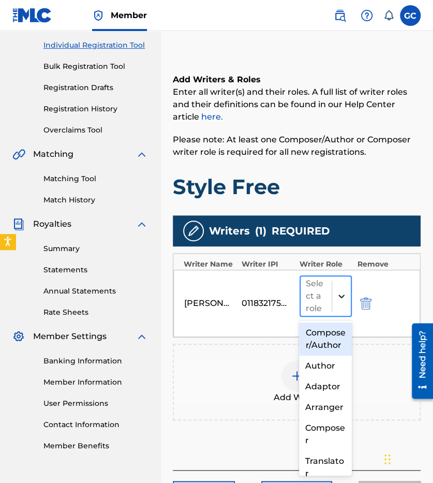
click at [344, 296] on icon at bounding box center [341, 296] width 10 height 10
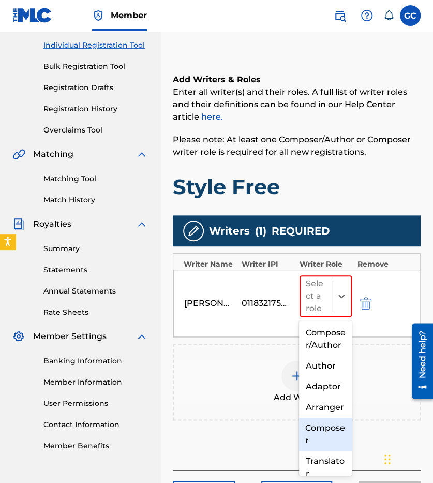
click at [321, 451] on div "Composer" at bounding box center [325, 434] width 53 height 33
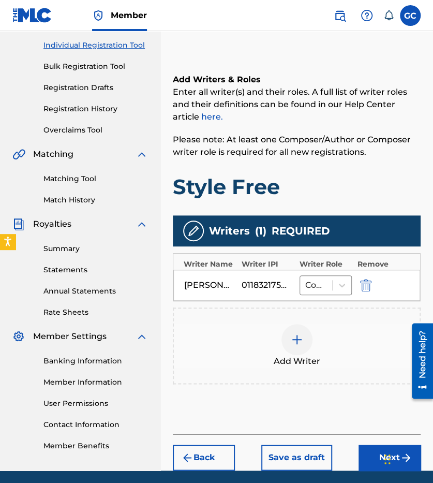
click at [305, 340] on div at bounding box center [297, 339] width 31 height 31
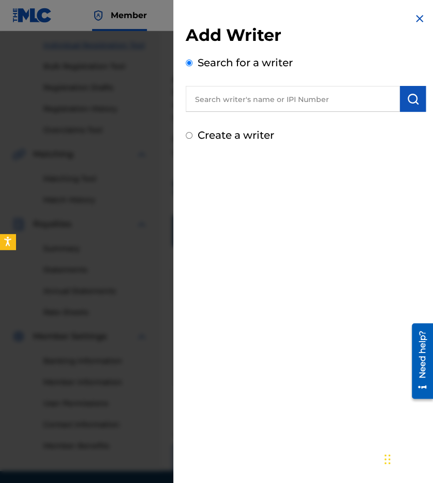
click at [303, 93] on input "text" at bounding box center [293, 99] width 214 height 26
click at [355, 94] on input "text" at bounding box center [293, 99] width 214 height 26
type input "01265493236"
click at [406, 106] on button "submit" at bounding box center [413, 99] width 26 height 26
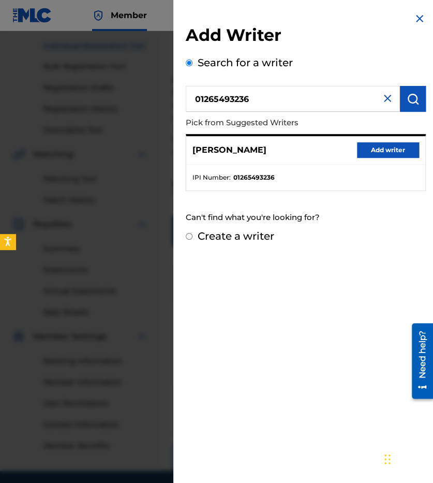
click at [386, 151] on button "Add writer" at bounding box center [388, 150] width 62 height 16
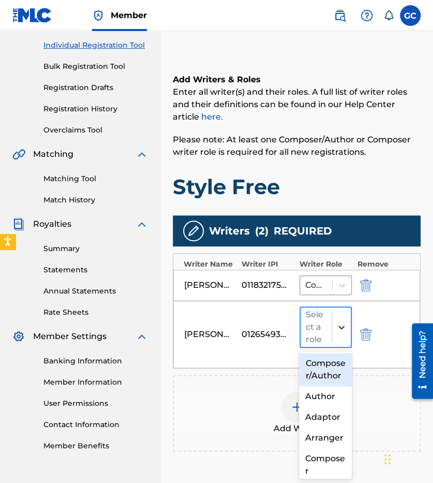
click at [340, 328] on icon at bounding box center [341, 327] width 10 height 10
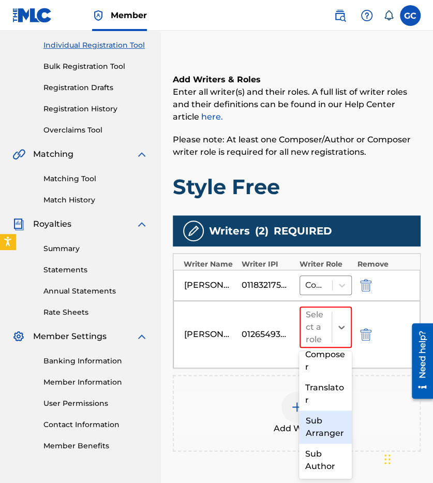
scroll to position [112, 0]
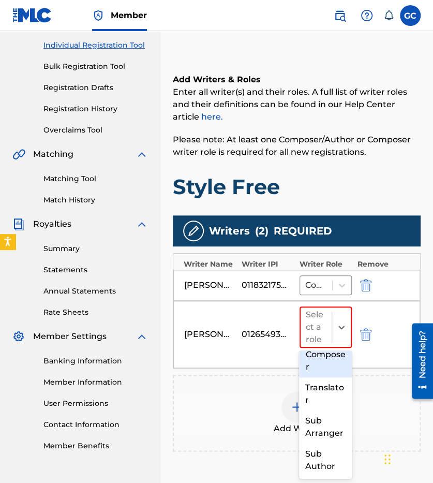
click at [324, 377] on div "Composer" at bounding box center [325, 360] width 53 height 33
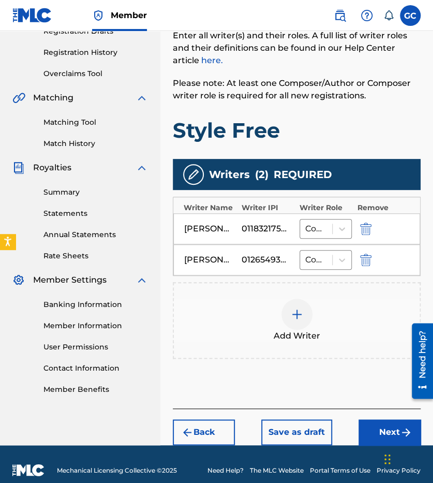
scroll to position [195, 0]
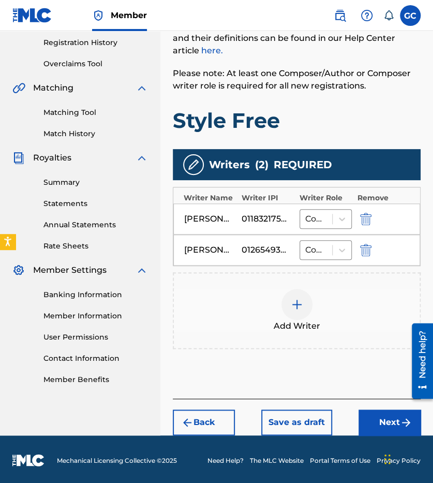
click at [379, 415] on button "Next" at bounding box center [390, 422] width 62 height 26
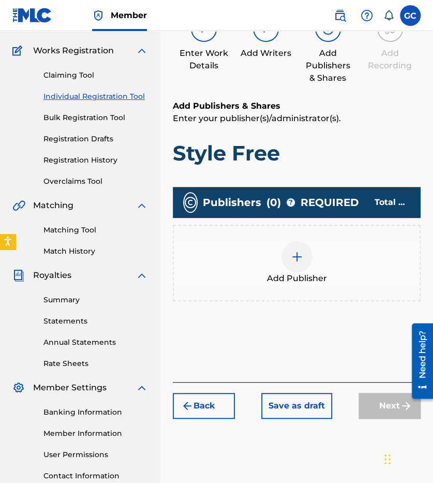
scroll to position [47, 0]
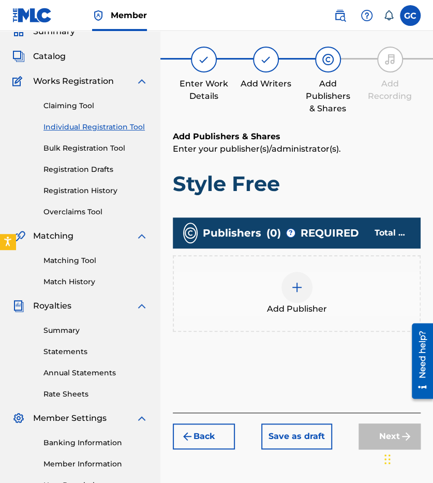
click at [306, 298] on div at bounding box center [297, 287] width 31 height 31
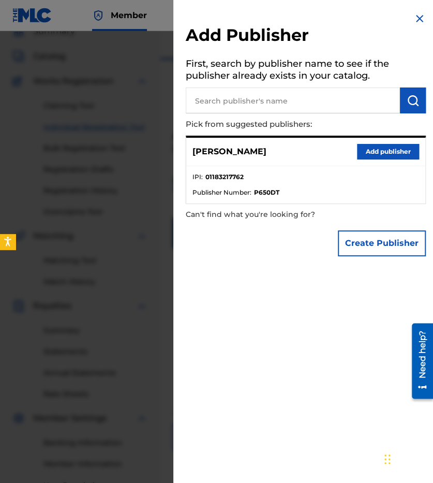
click at [366, 153] on button "Add publisher" at bounding box center [388, 152] width 62 height 16
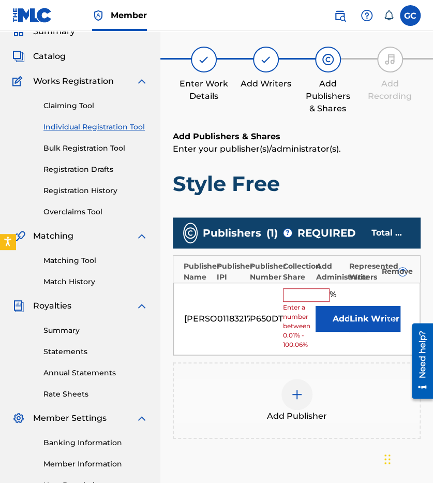
click at [312, 298] on input "text" at bounding box center [306, 294] width 47 height 13
type input "100"
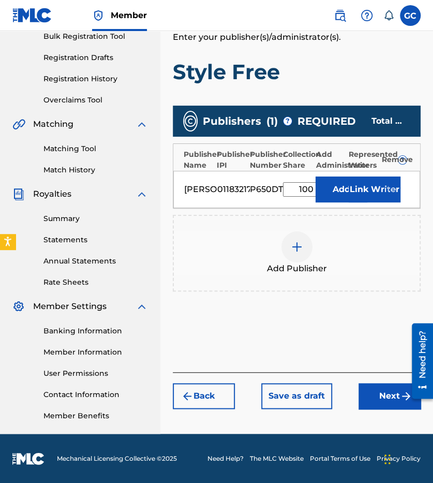
click at [383, 403] on button "Next" at bounding box center [390, 396] width 62 height 26
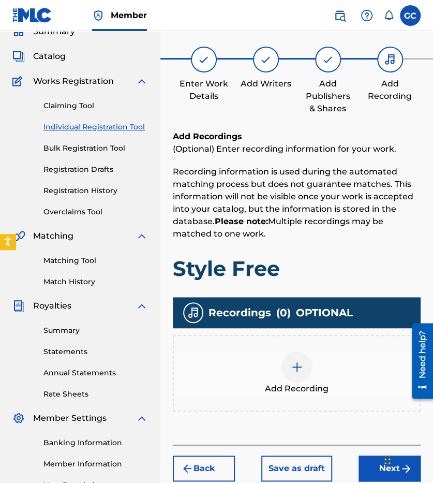
click at [306, 364] on div at bounding box center [297, 366] width 31 height 31
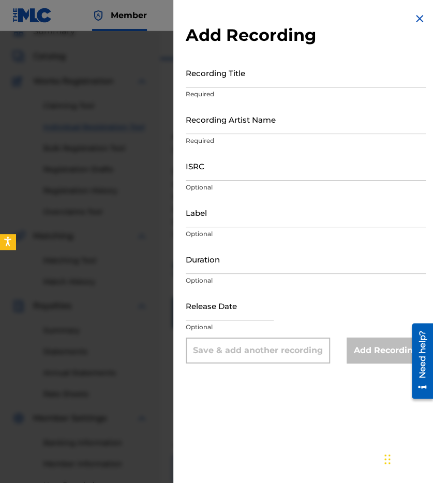
click at [245, 79] on input "Recording Title" at bounding box center [306, 73] width 240 height 30
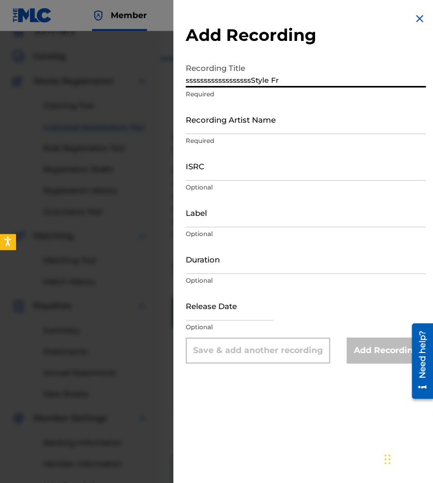
type input "ssssssssssssssssssStyle Fra"
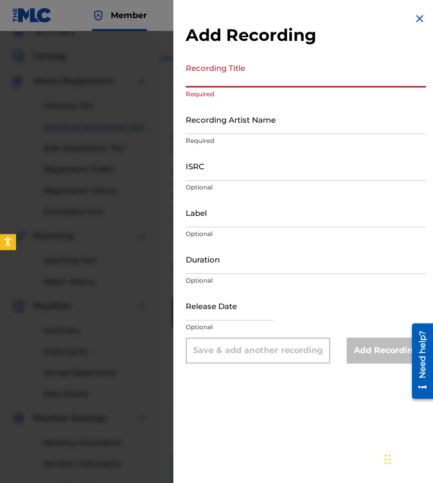
type input "s"
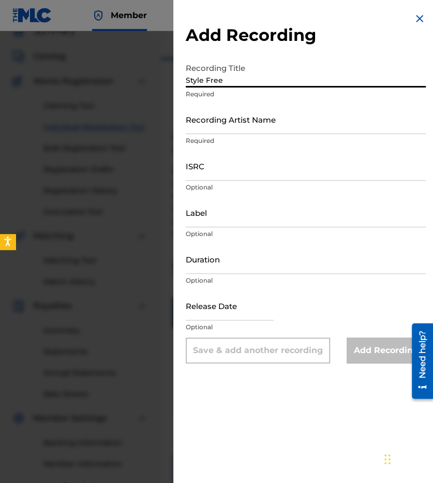
type input "Style Free"
click at [245, 133] on input "Recording Artist Name" at bounding box center [306, 120] width 240 height 30
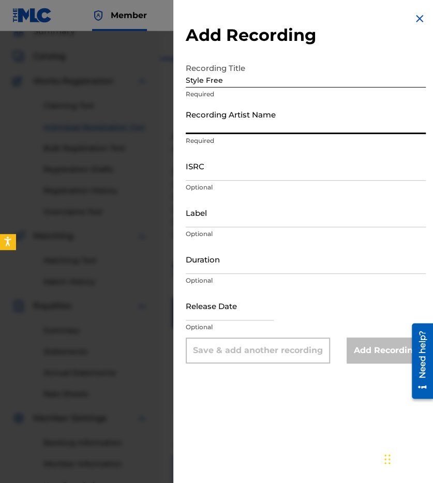
type input "gCii"
type input "October 1 2024"
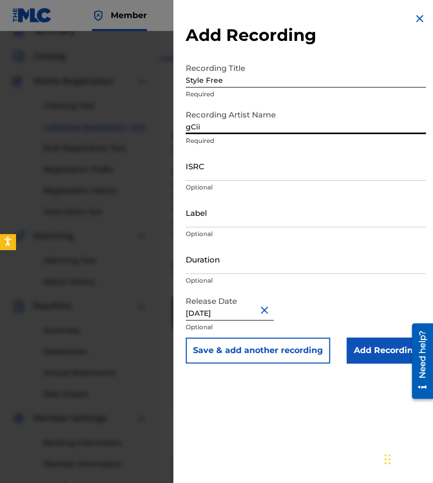
click at [246, 179] on input "ISRC" at bounding box center [306, 166] width 240 height 30
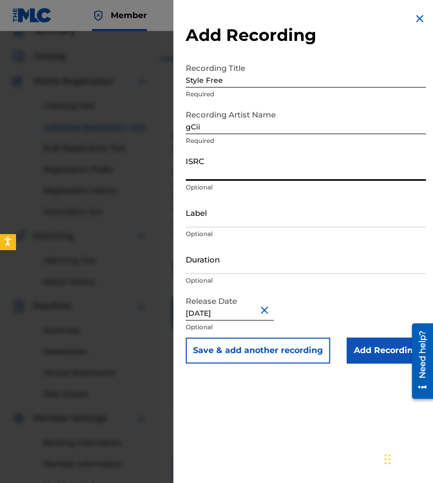
click at [237, 167] on input "ISRC" at bounding box center [306, 166] width 240 height 30
click at [255, 161] on input "ISRC" at bounding box center [306, 166] width 240 height 30
click at [219, 182] on div "ISRC Optional" at bounding box center [306, 174] width 240 height 47
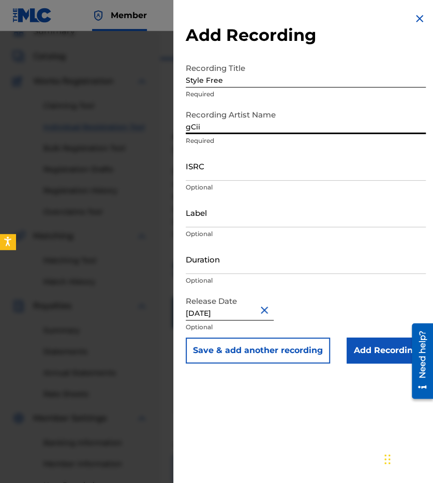
click at [225, 129] on input "gCii" at bounding box center [306, 120] width 240 height 30
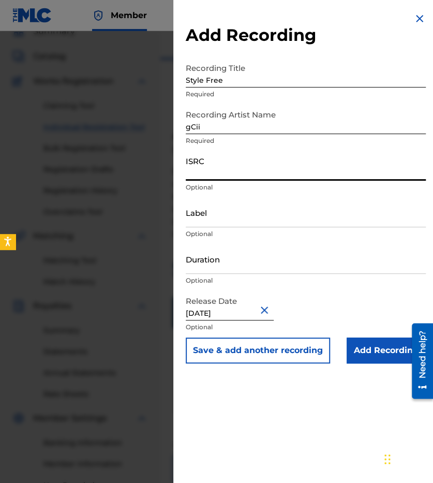
click at [212, 166] on input "ISRC" at bounding box center [306, 166] width 240 height 30
click at [214, 169] on input "ISRC" at bounding box center [306, 166] width 240 height 30
click at [323, 179] on input "ISRC" at bounding box center [306, 166] width 240 height 30
click at [252, 164] on input "ISRC" at bounding box center [306, 166] width 240 height 30
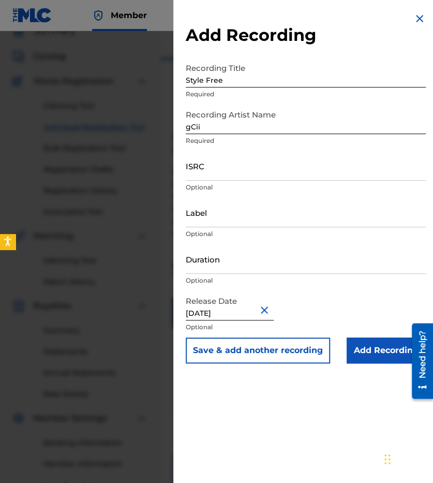
click at [229, 359] on button "Save & add another recording" at bounding box center [258, 351] width 144 height 26
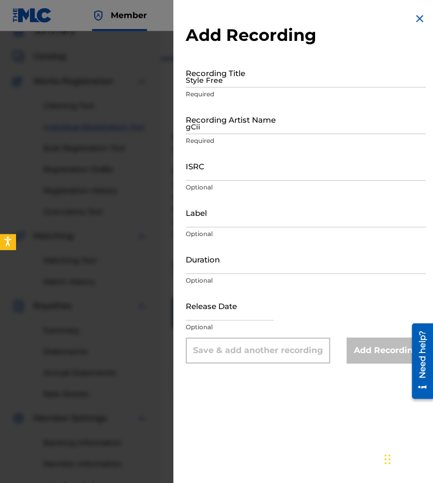
click at [417, 16] on img at bounding box center [420, 18] width 12 height 12
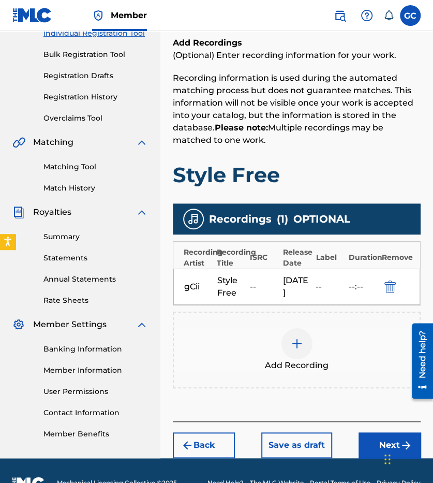
scroll to position [172, 0]
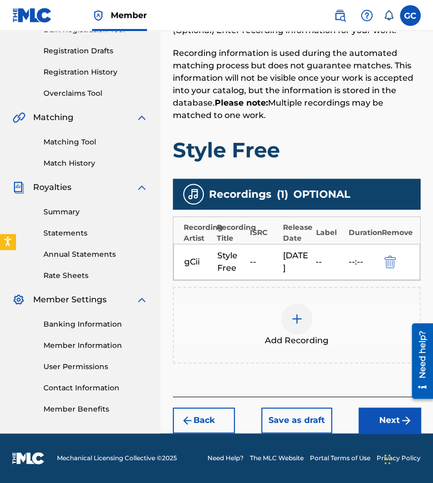
click at [306, 421] on button "Save as draft" at bounding box center [296, 420] width 71 height 26
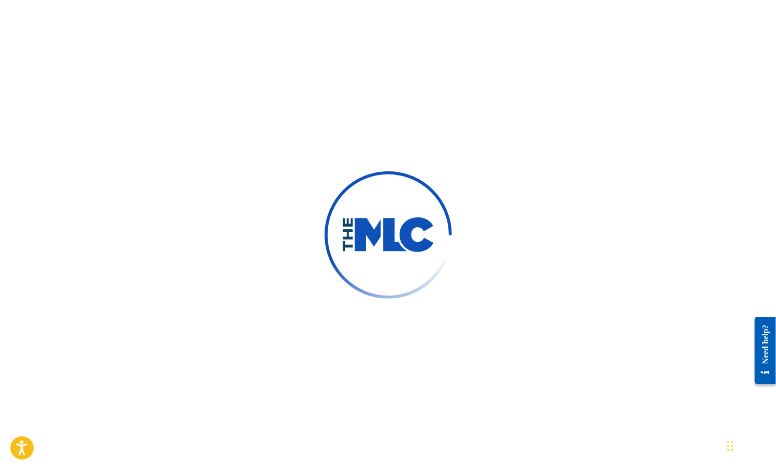
click at [382, 206] on img at bounding box center [388, 234] width 151 height 151
click at [433, 149] on div at bounding box center [388, 235] width 776 height 470
